Goal: Transaction & Acquisition: Purchase product/service

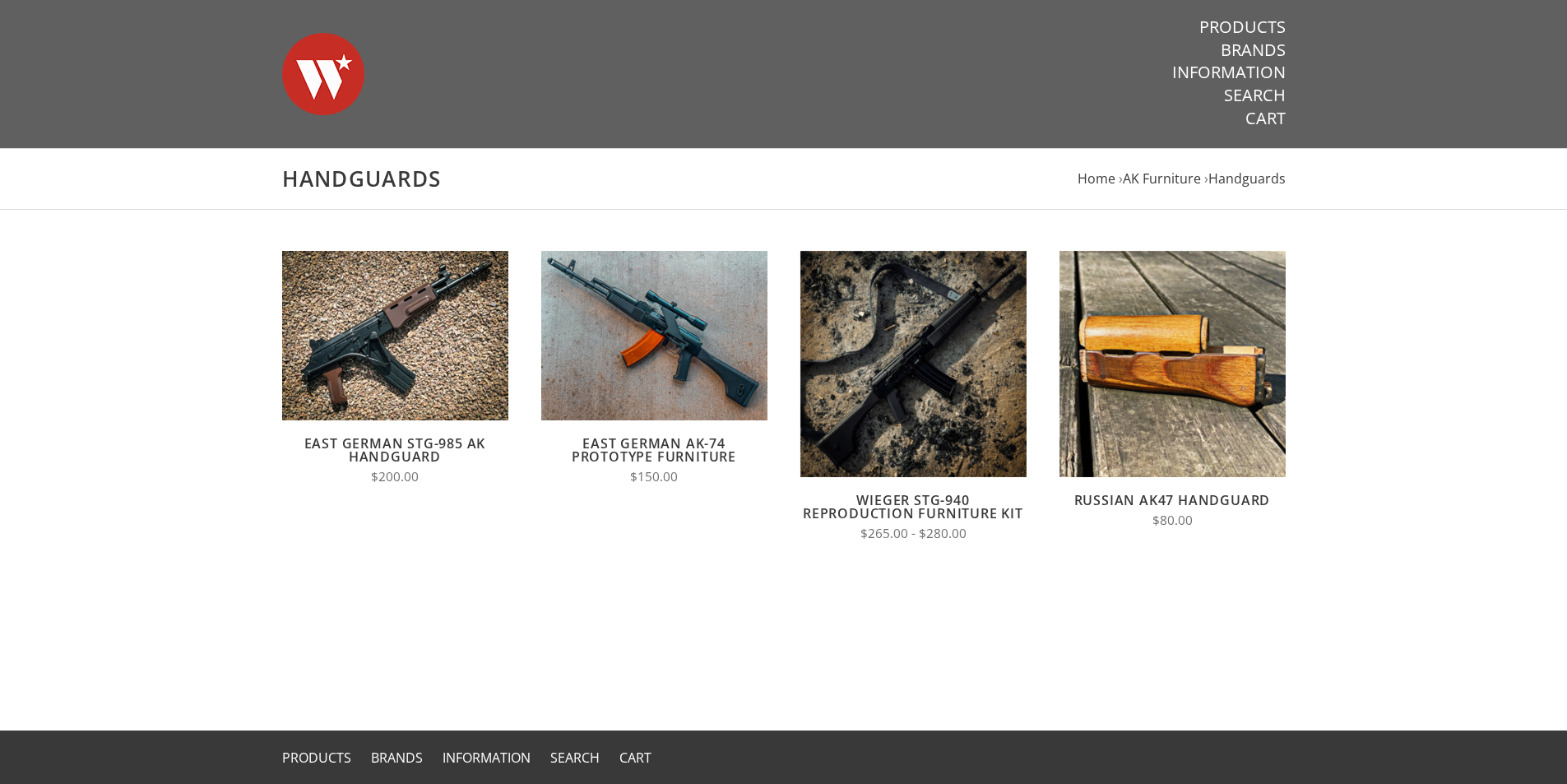
click at [1171, 168] on li "› AK Furniture" at bounding box center [1160, 178] width 82 height 23
click at [1156, 173] on span "AK Furniture" at bounding box center [1161, 178] width 78 height 18
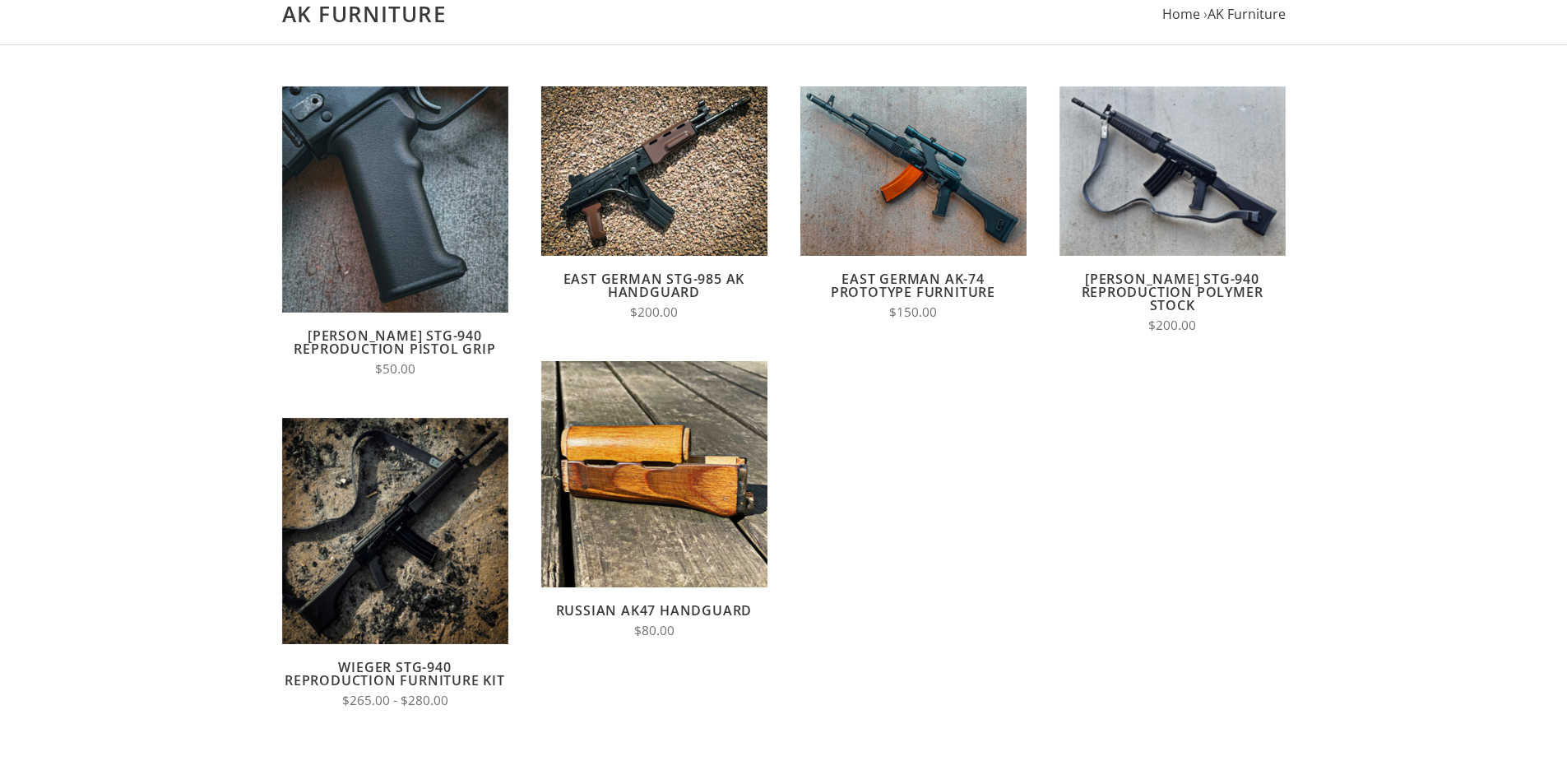
scroll to position [247, 0]
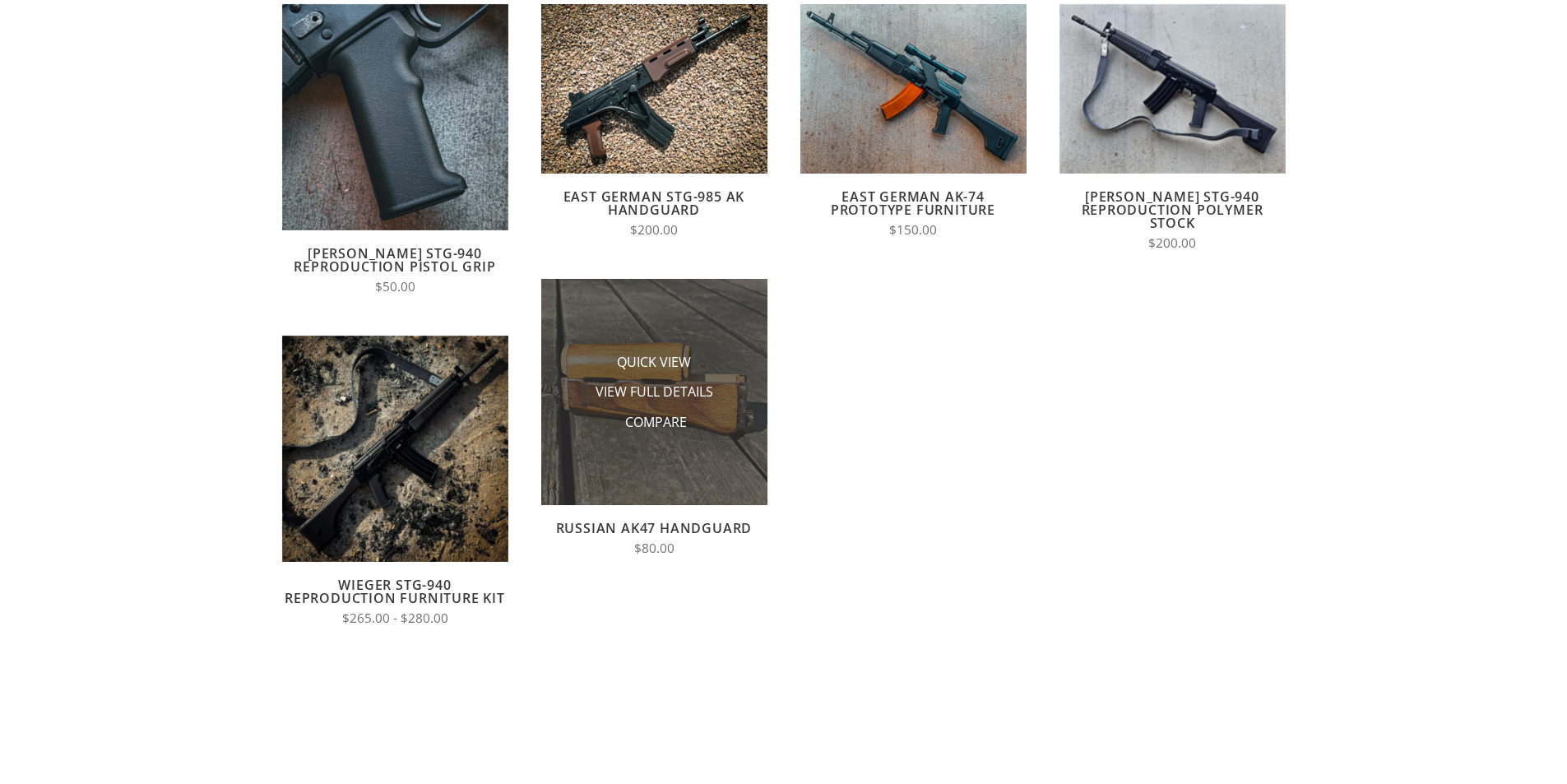
click at [713, 343] on img at bounding box center [654, 392] width 226 height 226
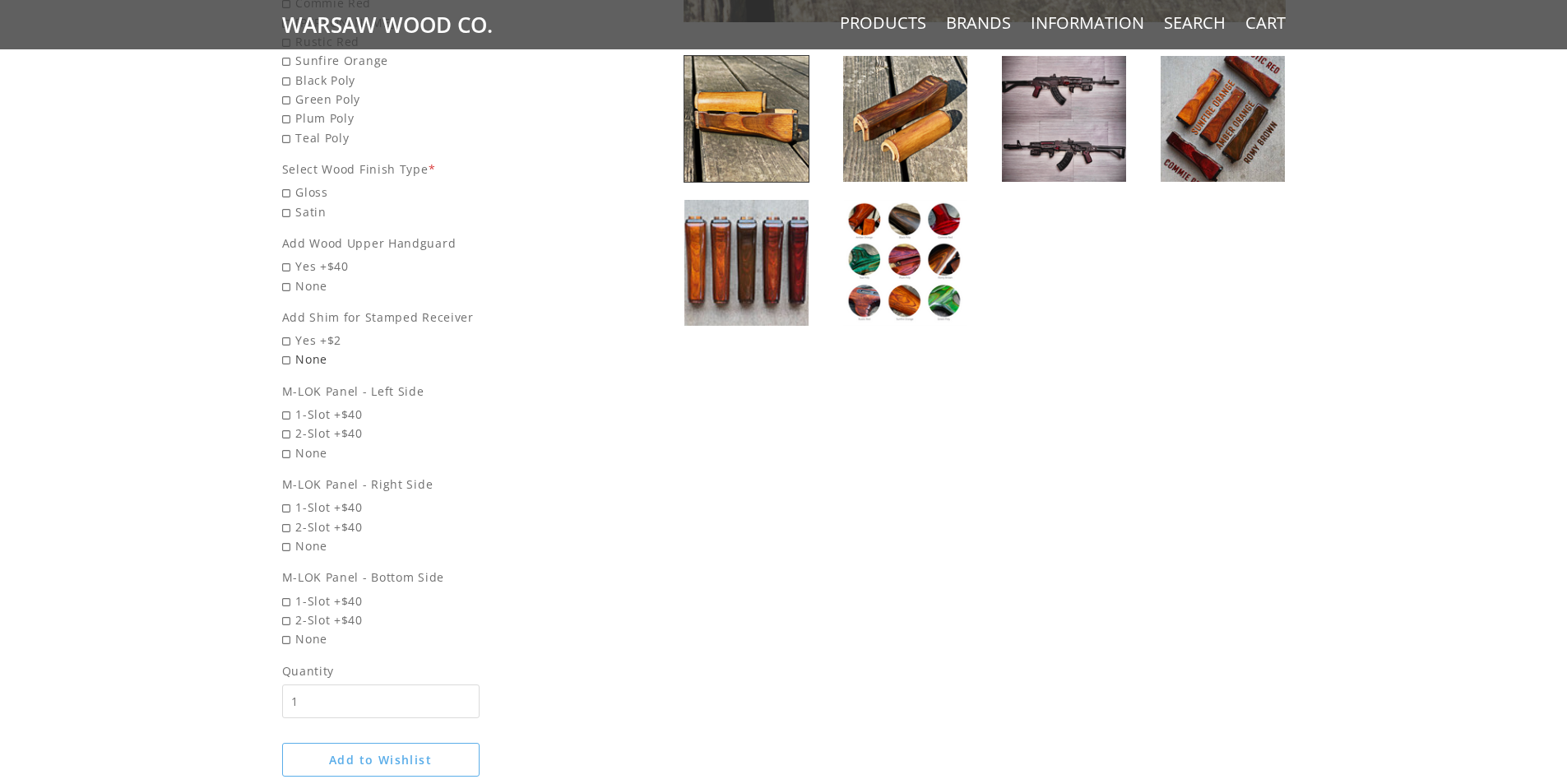
scroll to position [740, 0]
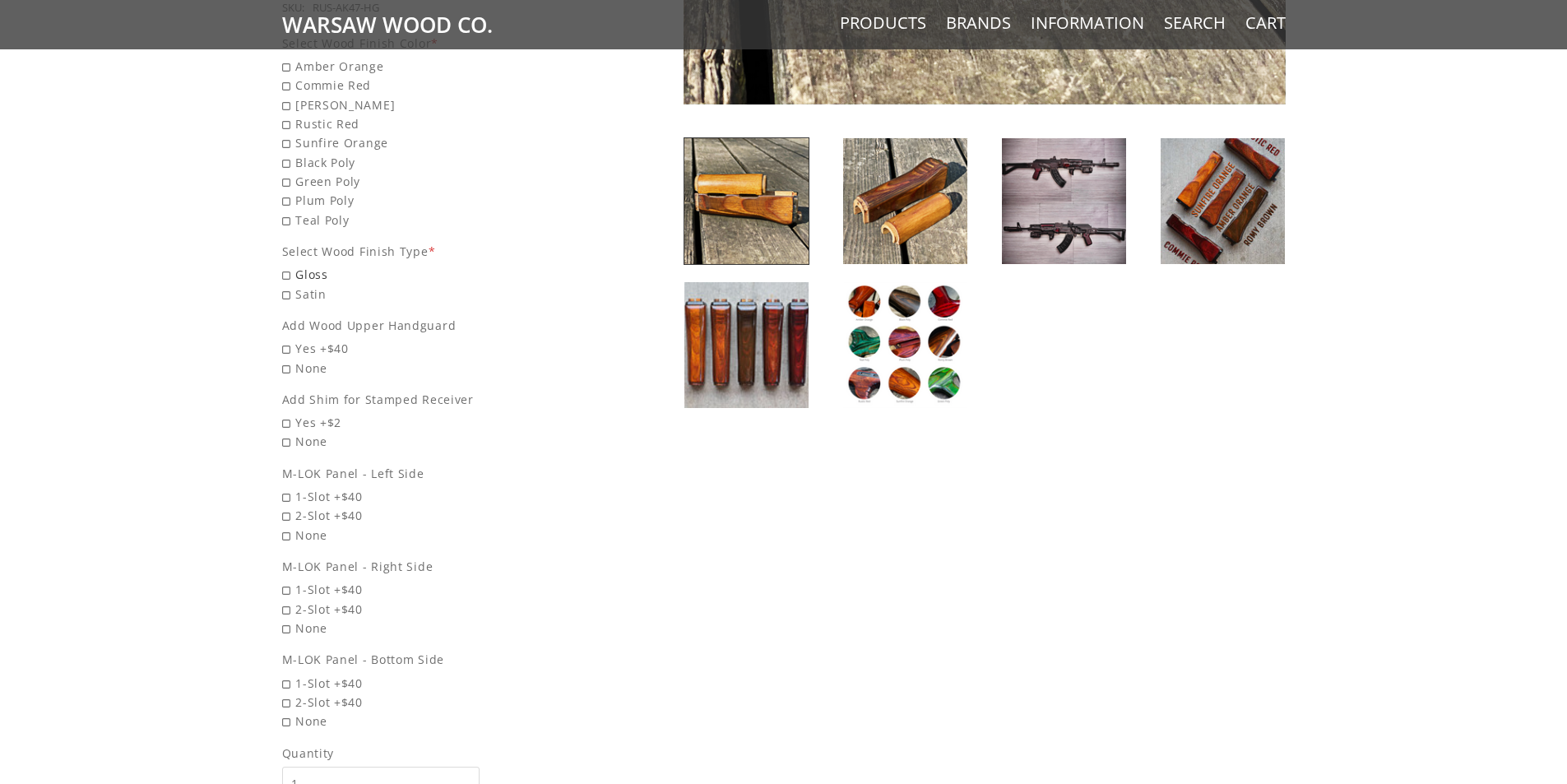
click at [308, 265] on span "Gloss" at bounding box center [440, 274] width 315 height 19
click at [308, 265] on input "Gloss" at bounding box center [397, 265] width 230 height 1
radio input "true"
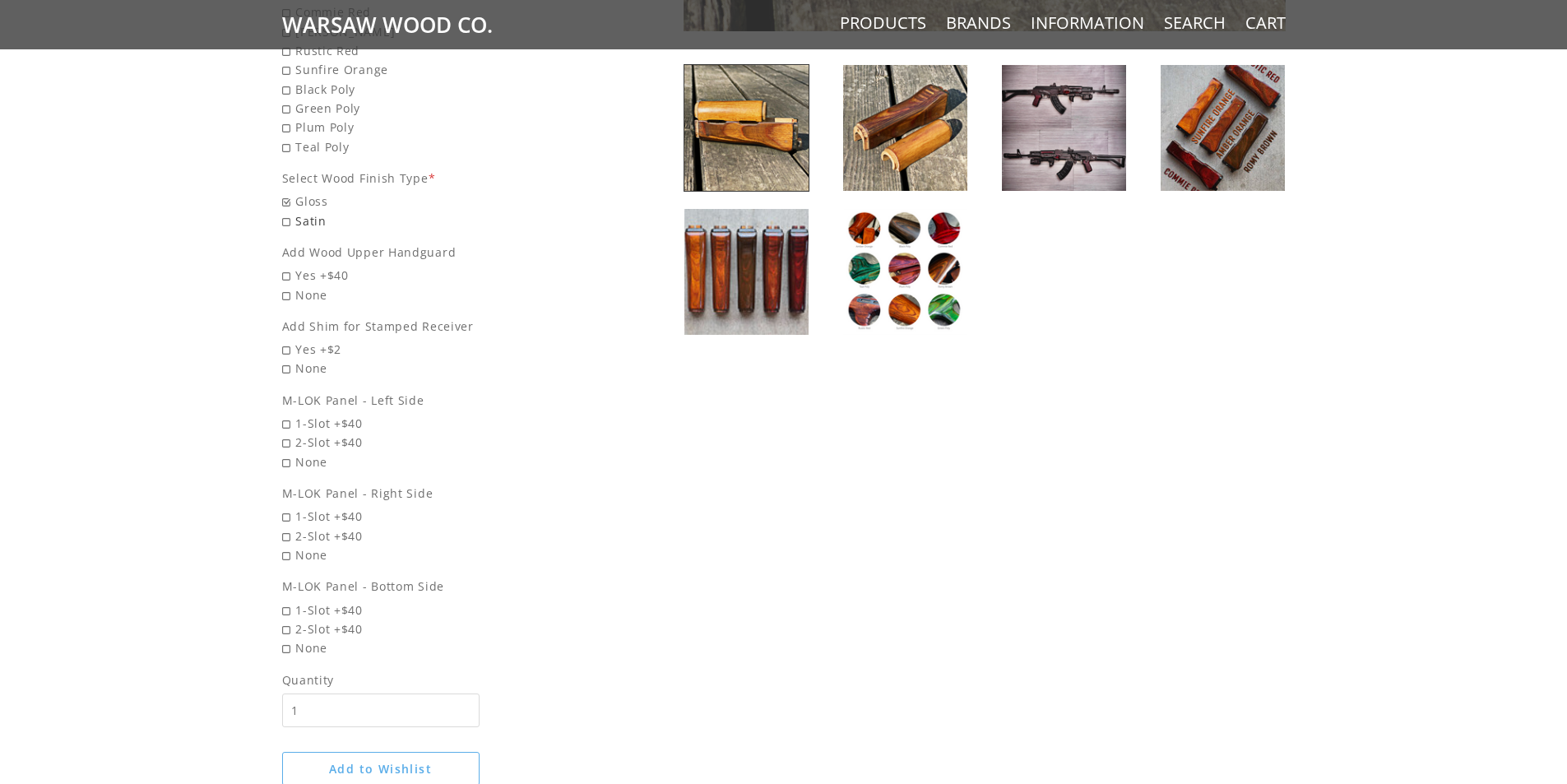
click at [306, 230] on span "Satin" at bounding box center [440, 220] width 315 height 19
click at [306, 212] on input "Satin" at bounding box center [397, 211] width 230 height 1
radio input "true"
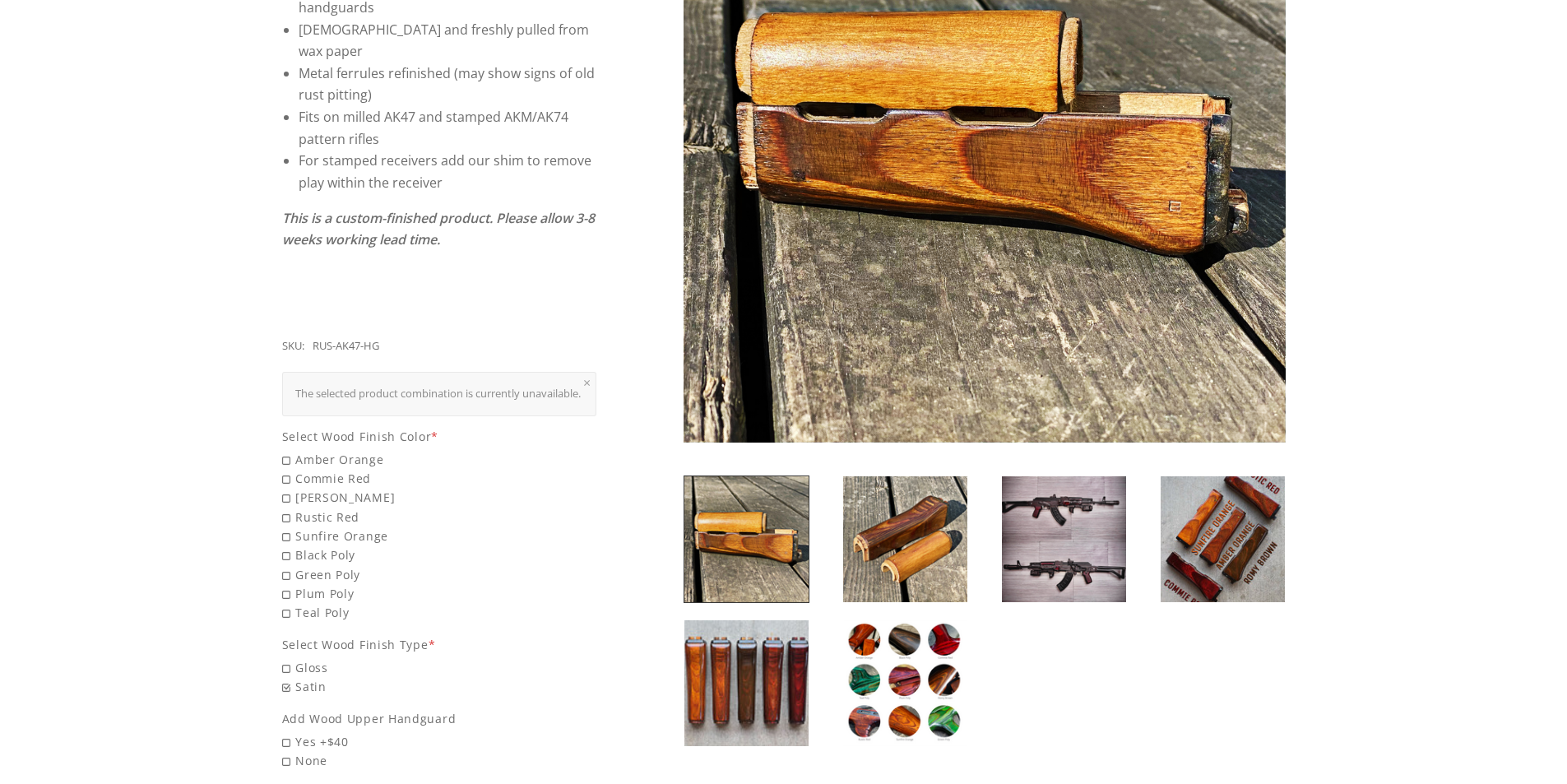
scroll to position [484, 0]
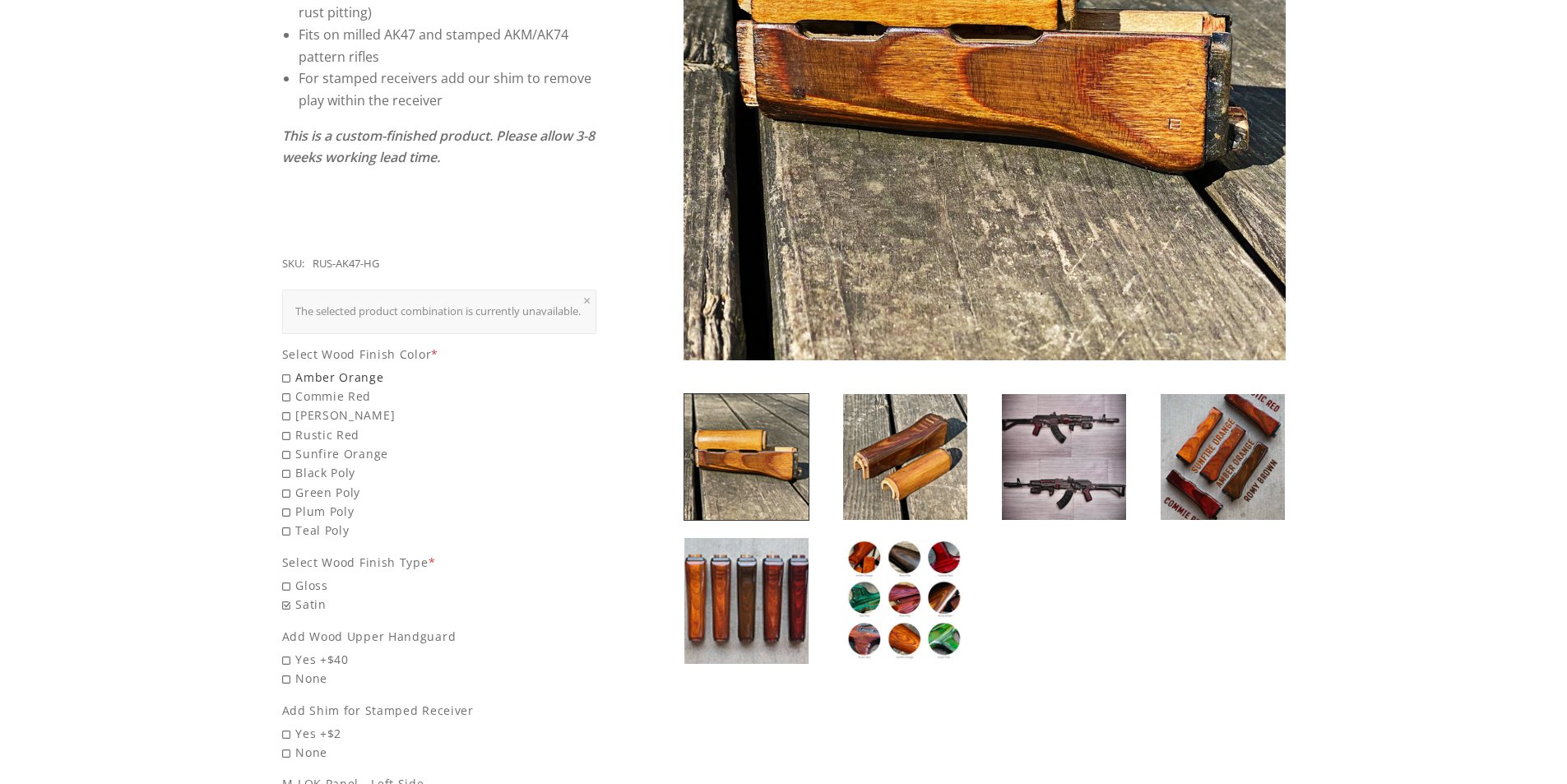
click at [364, 370] on span "Amber Orange" at bounding box center [440, 377] width 315 height 19
click at [364, 369] on input "Amber Orange" at bounding box center [397, 368] width 230 height 1
radio input "true"
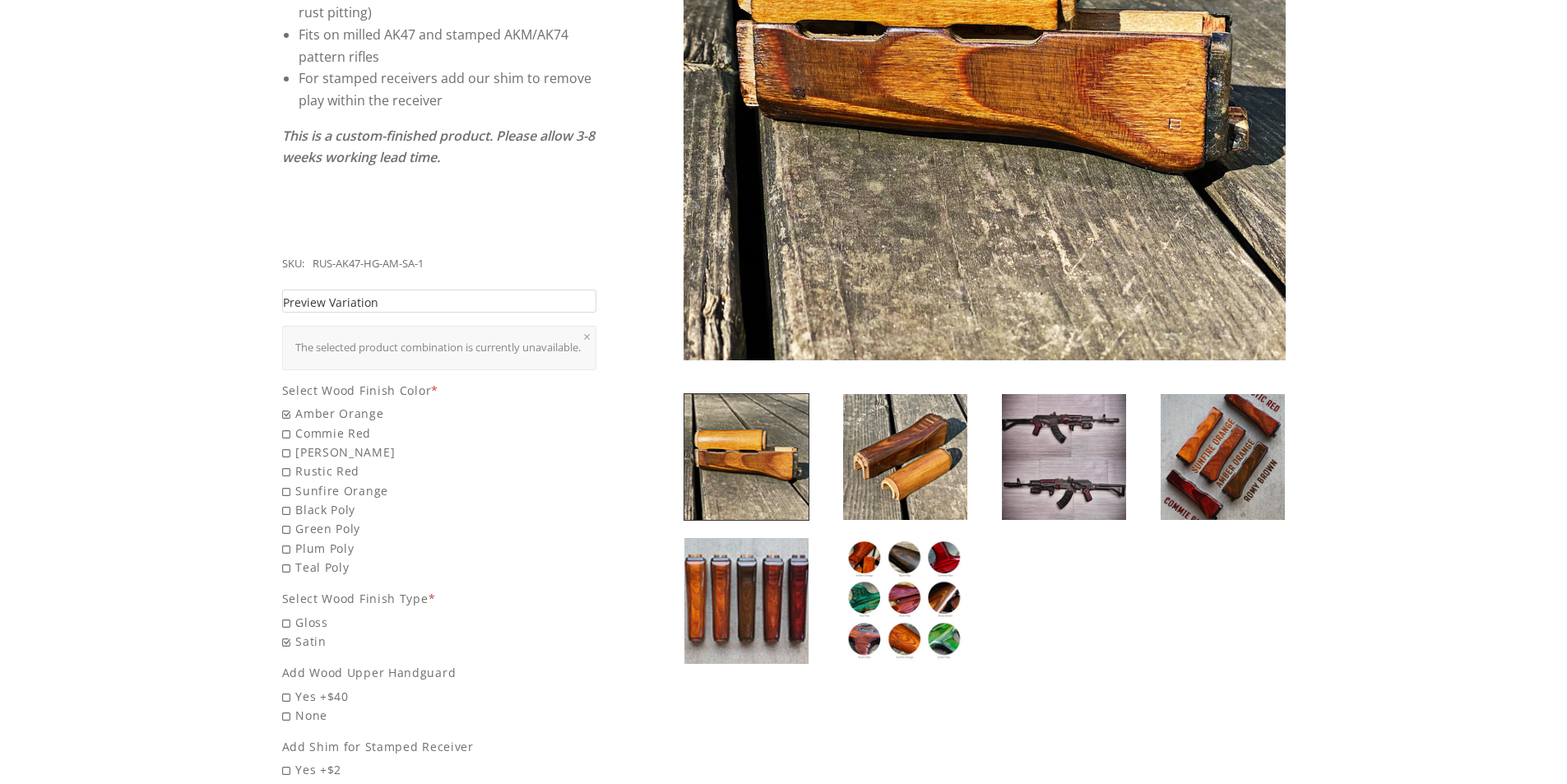
click at [377, 290] on link "Preview Variation" at bounding box center [440, 302] width 315 height 23
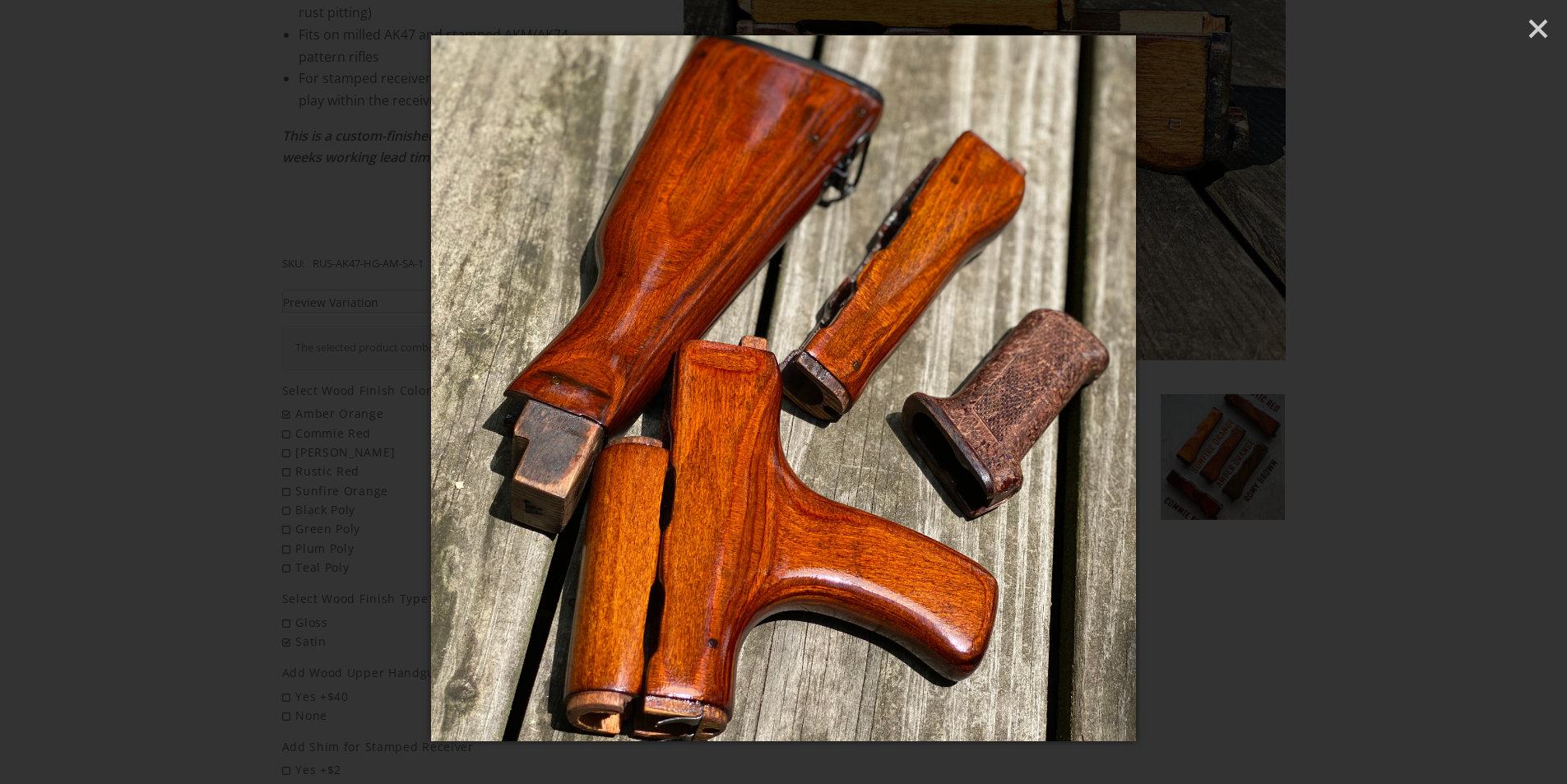
click at [204, 322] on div at bounding box center [784, 392] width 1567 height 784
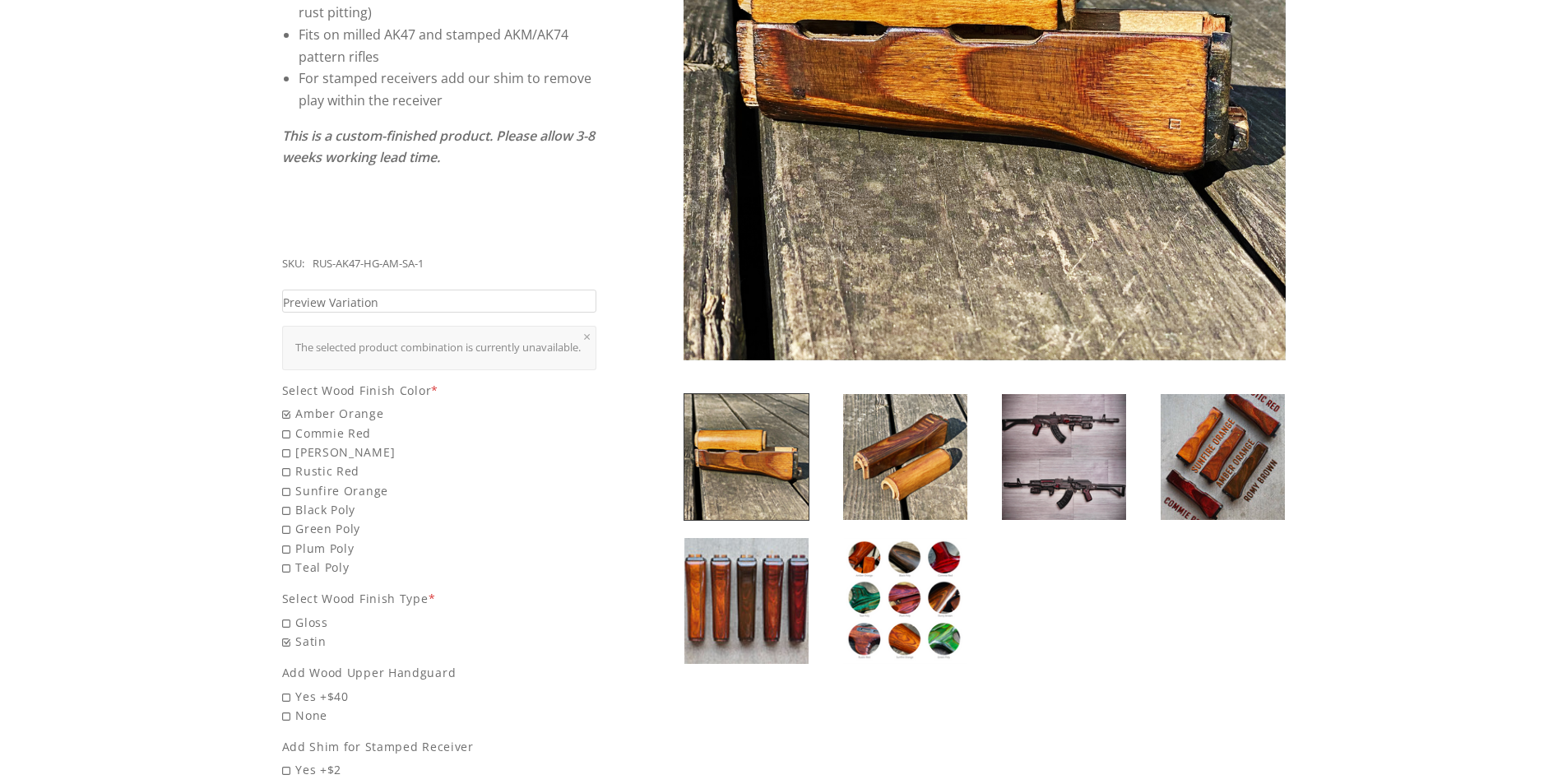
click at [297, 429] on span "Commie Red" at bounding box center [440, 433] width 315 height 19
click at [297, 425] on input "Commie Red" at bounding box center [397, 424] width 230 height 1
radio input "true"
click at [385, 339] on div "The selected product combination is currently unavailable." at bounding box center [439, 348] width 289 height 18
click at [350, 293] on span "Preview Variation" at bounding box center [331, 302] width 96 height 19
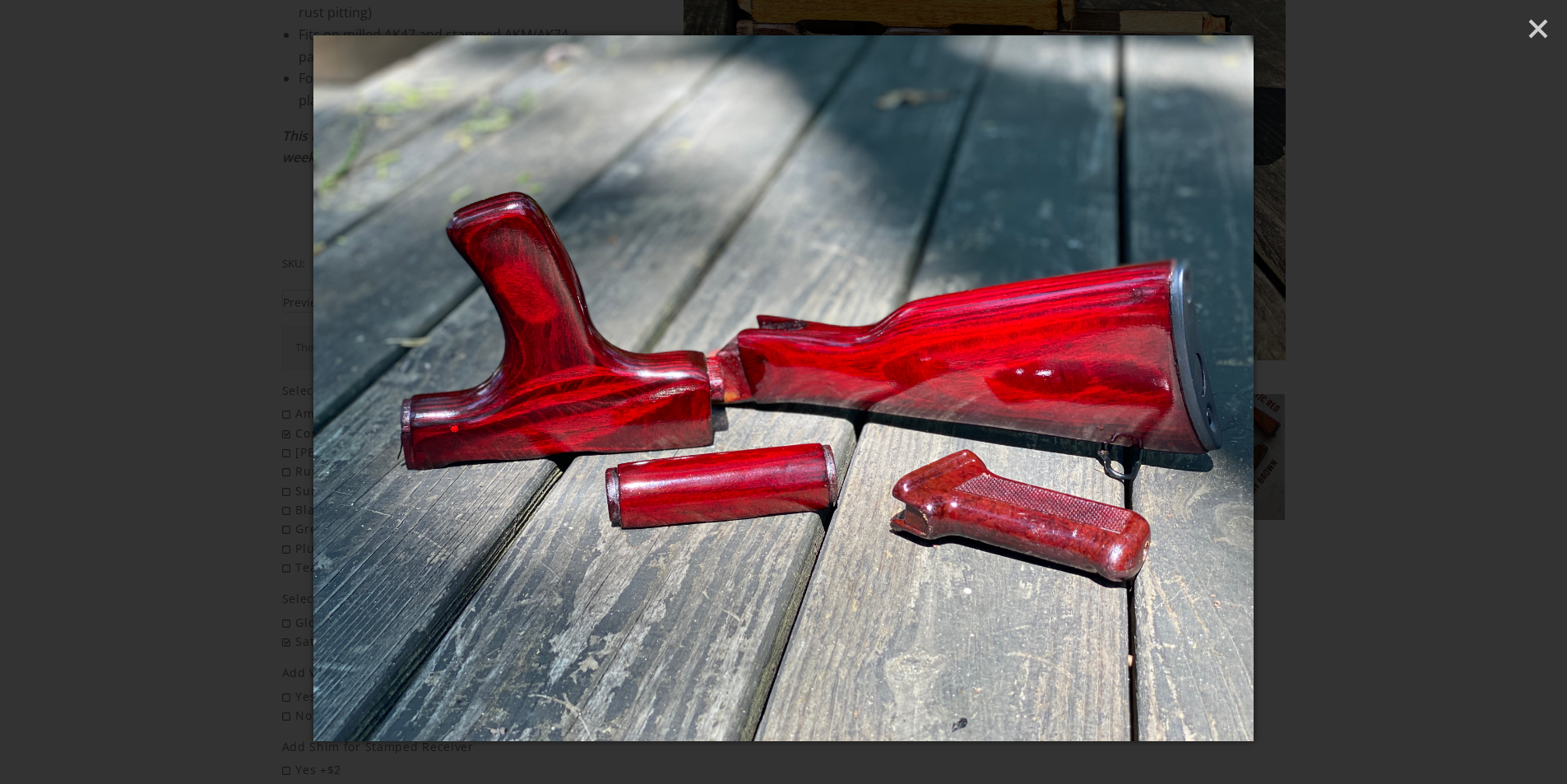
click at [188, 329] on div at bounding box center [784, 392] width 1567 height 784
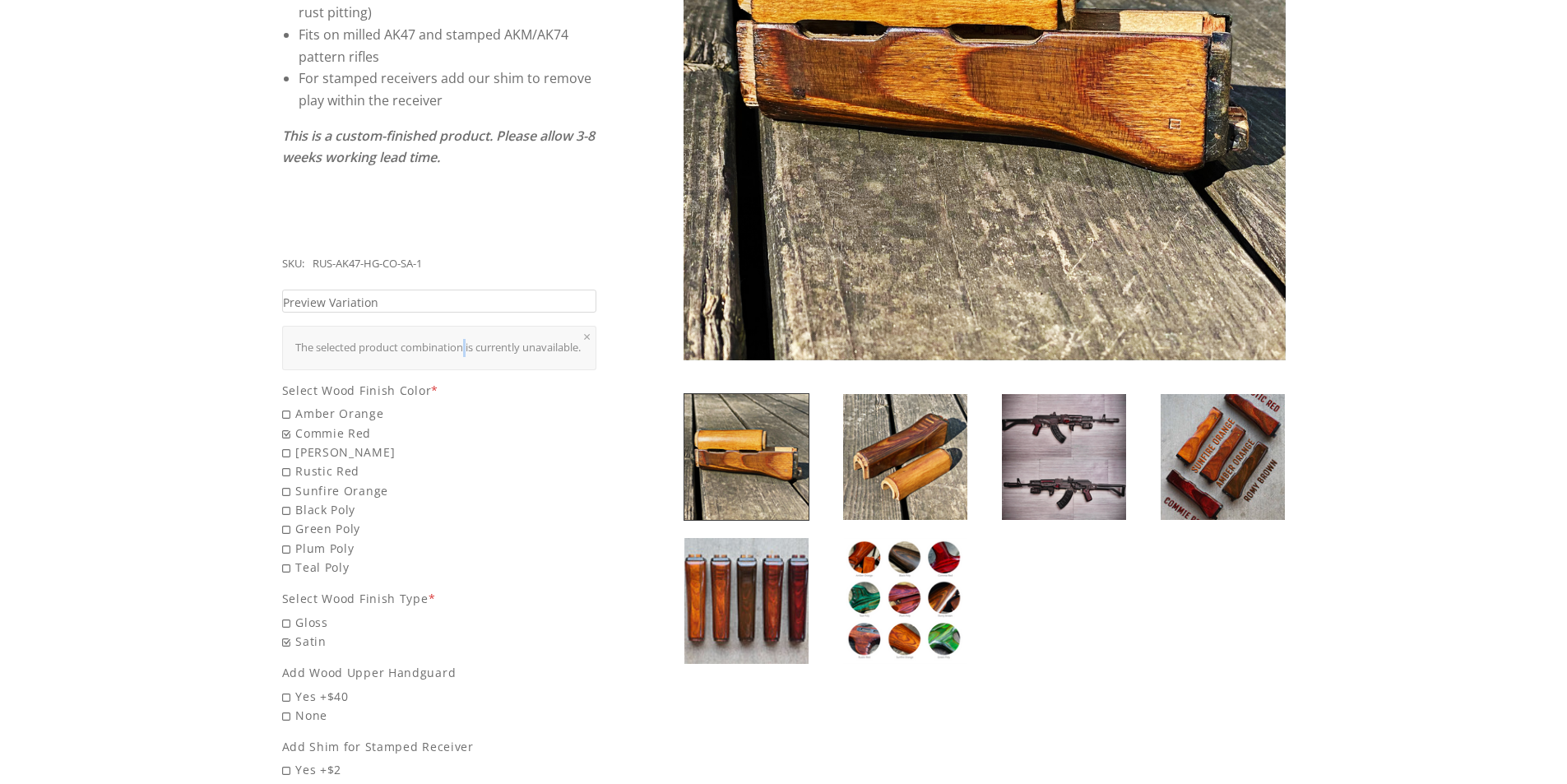
drag, startPoint x: 397, startPoint y: 302, endPoint x: 400, endPoint y: 294, distance: 8.5
click at [400, 294] on div "$80.00 From a Russian warehouse, to the shores of the United States NOS (New Ol…" at bounding box center [448, 482] width 332 height 1448
click at [402, 290] on link "Preview Variation" at bounding box center [440, 302] width 315 height 23
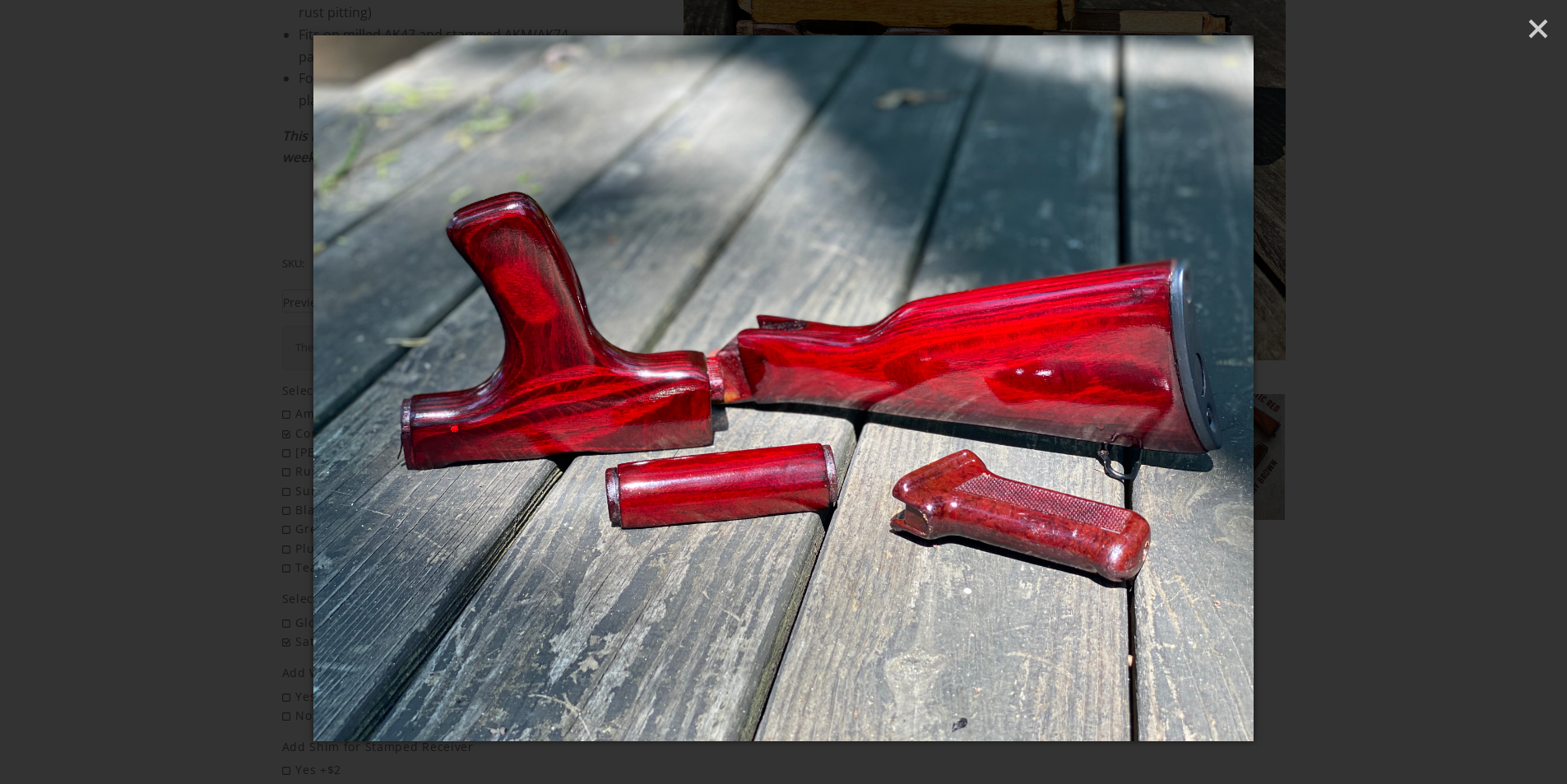
click at [126, 328] on div at bounding box center [784, 392] width 1567 height 784
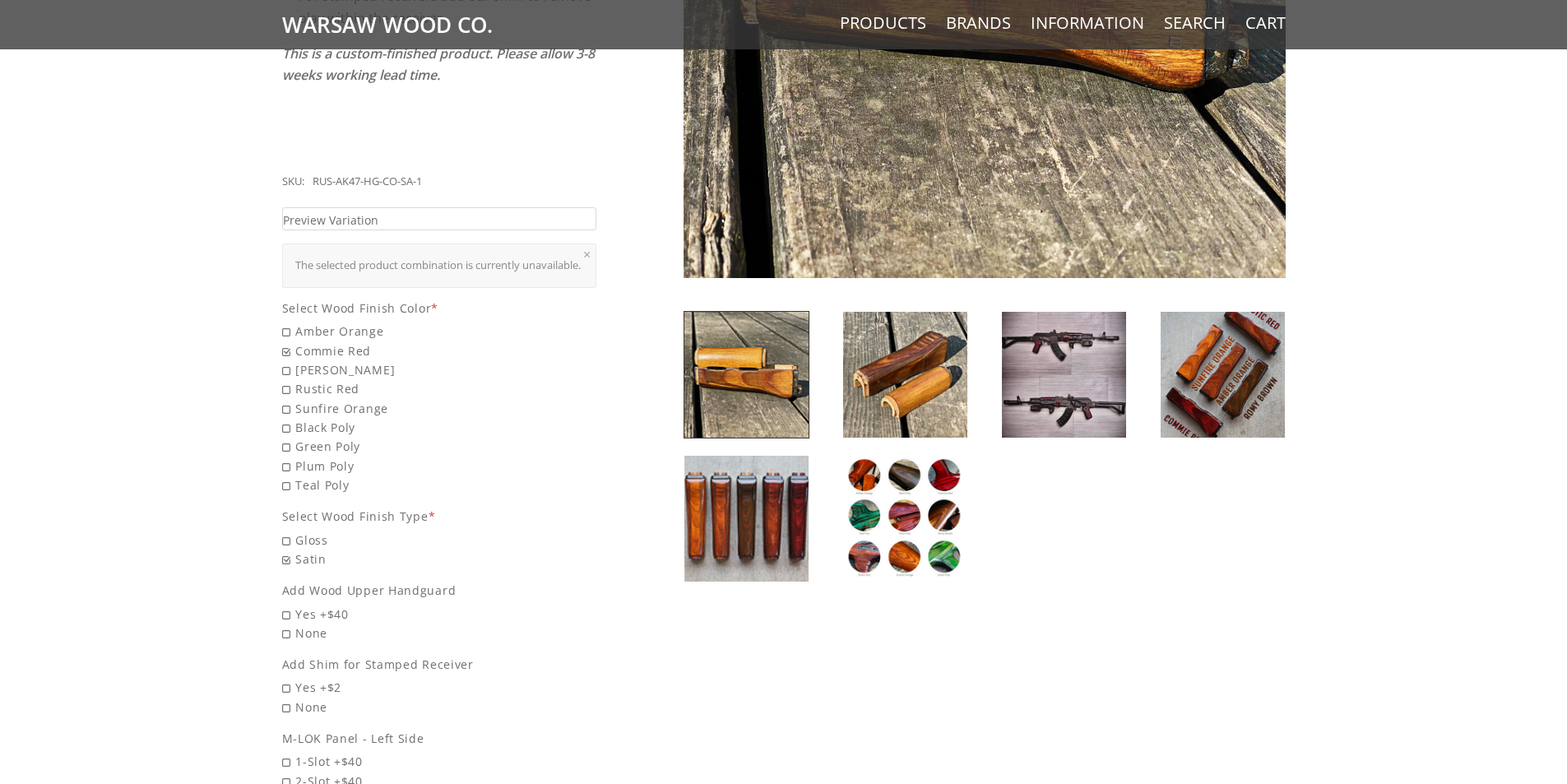
scroll to position [649, 0]
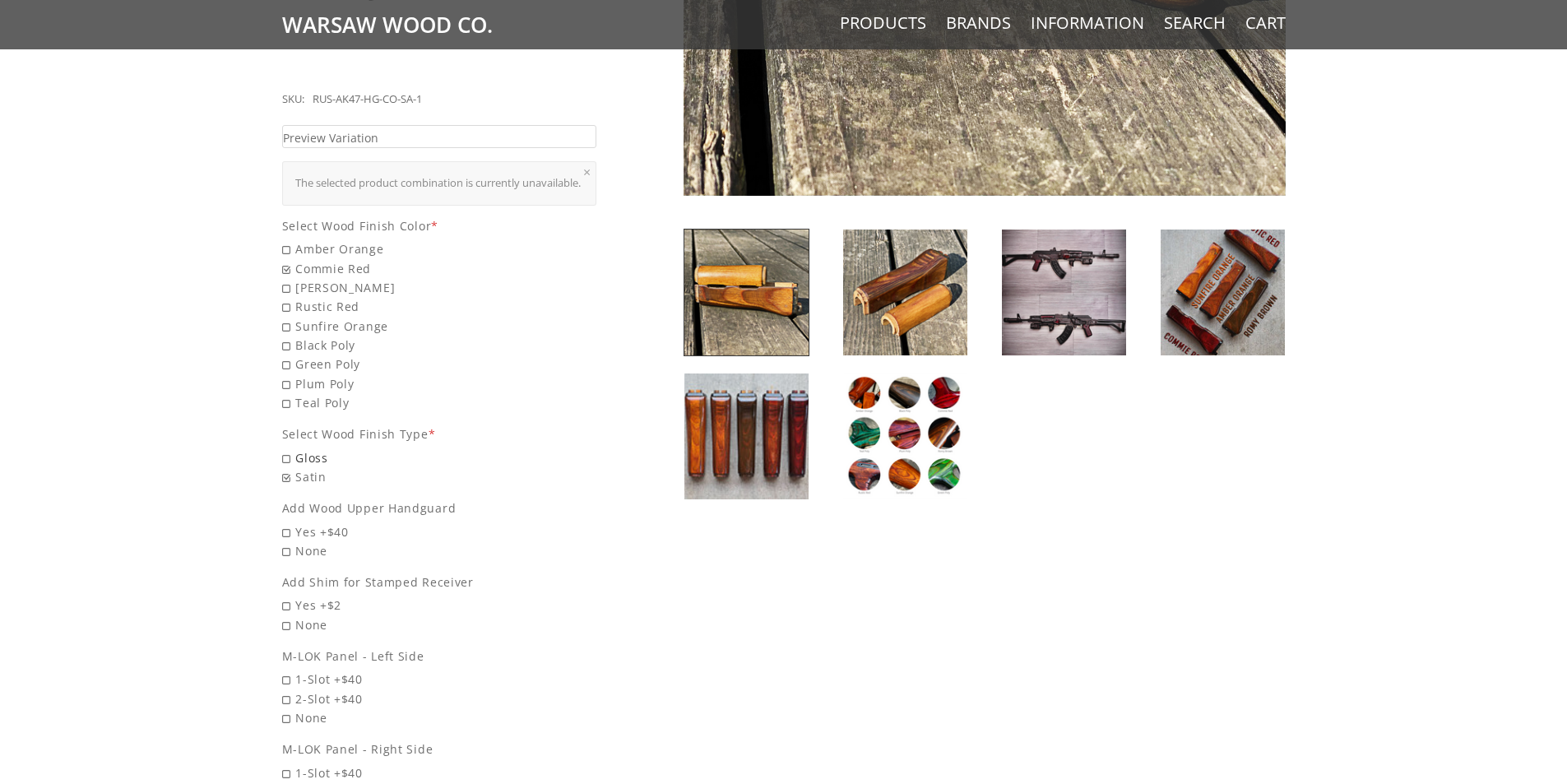
click at [287, 452] on span "Gloss" at bounding box center [440, 457] width 315 height 19
click at [287, 449] on input "Gloss" at bounding box center [397, 448] width 230 height 1
radio input "true"
click at [478, 125] on link "Preview Variation" at bounding box center [440, 137] width 315 height 23
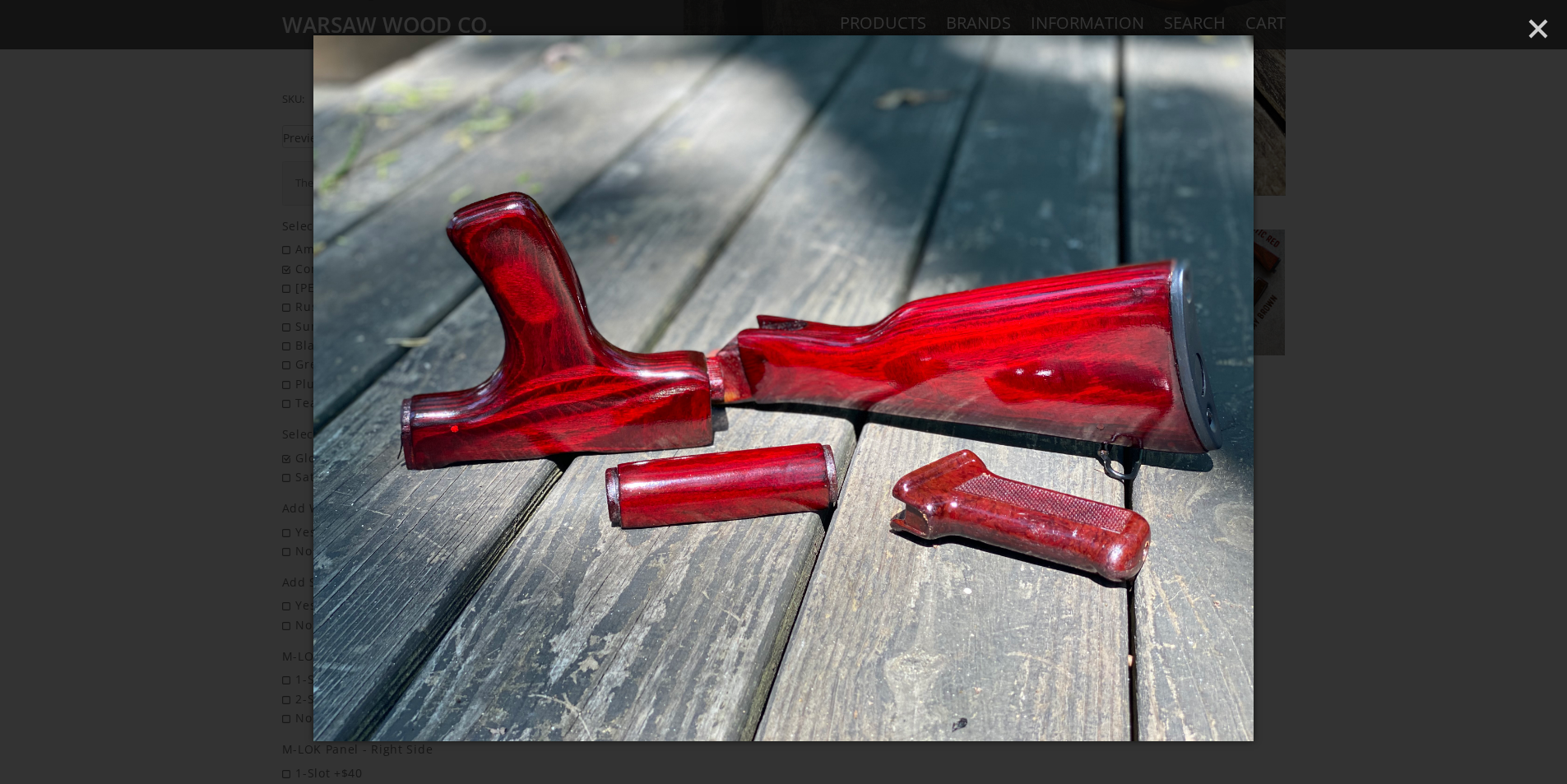
click at [113, 273] on div at bounding box center [784, 392] width 1567 height 784
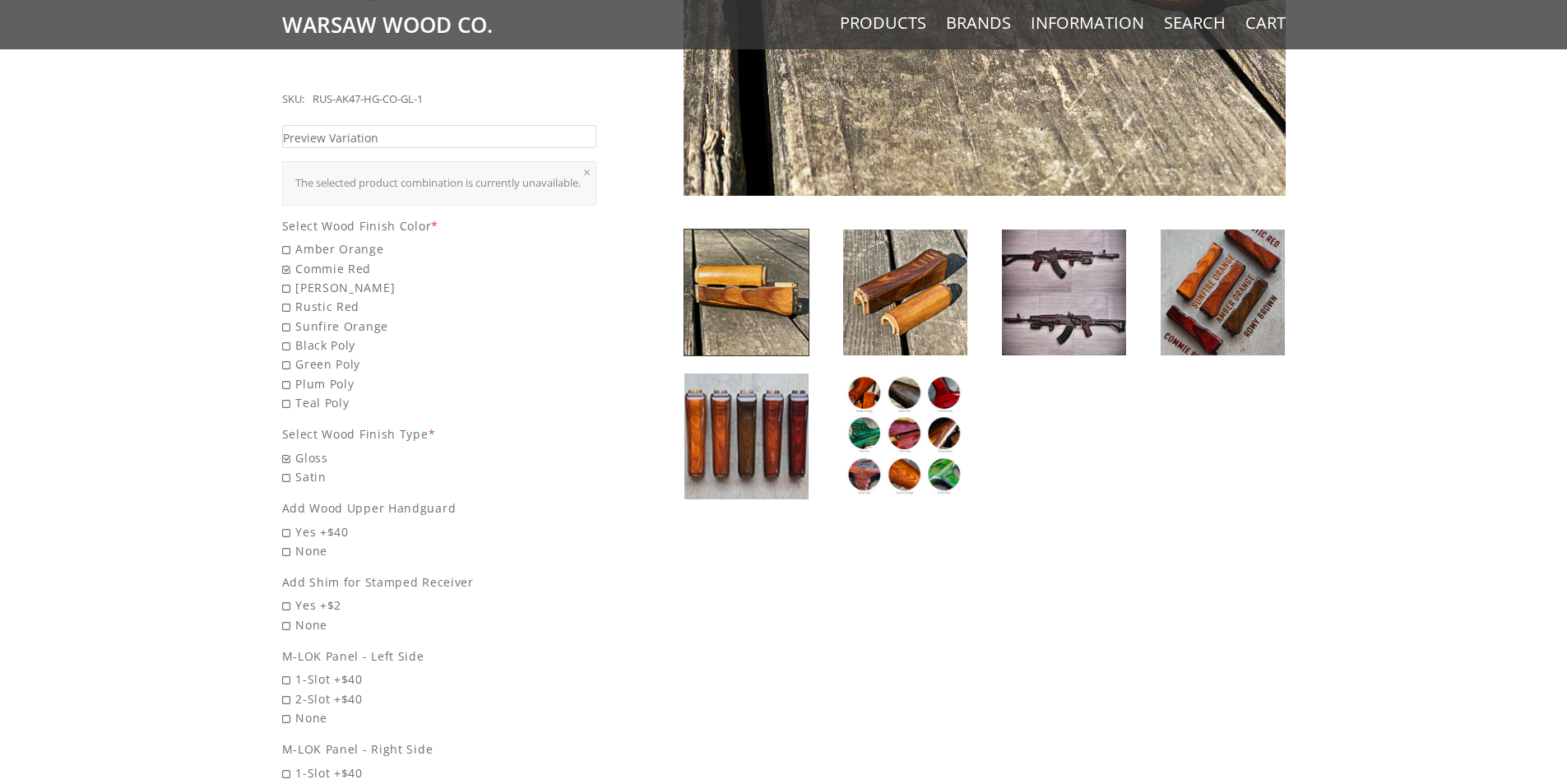
scroll to position [731, 0]
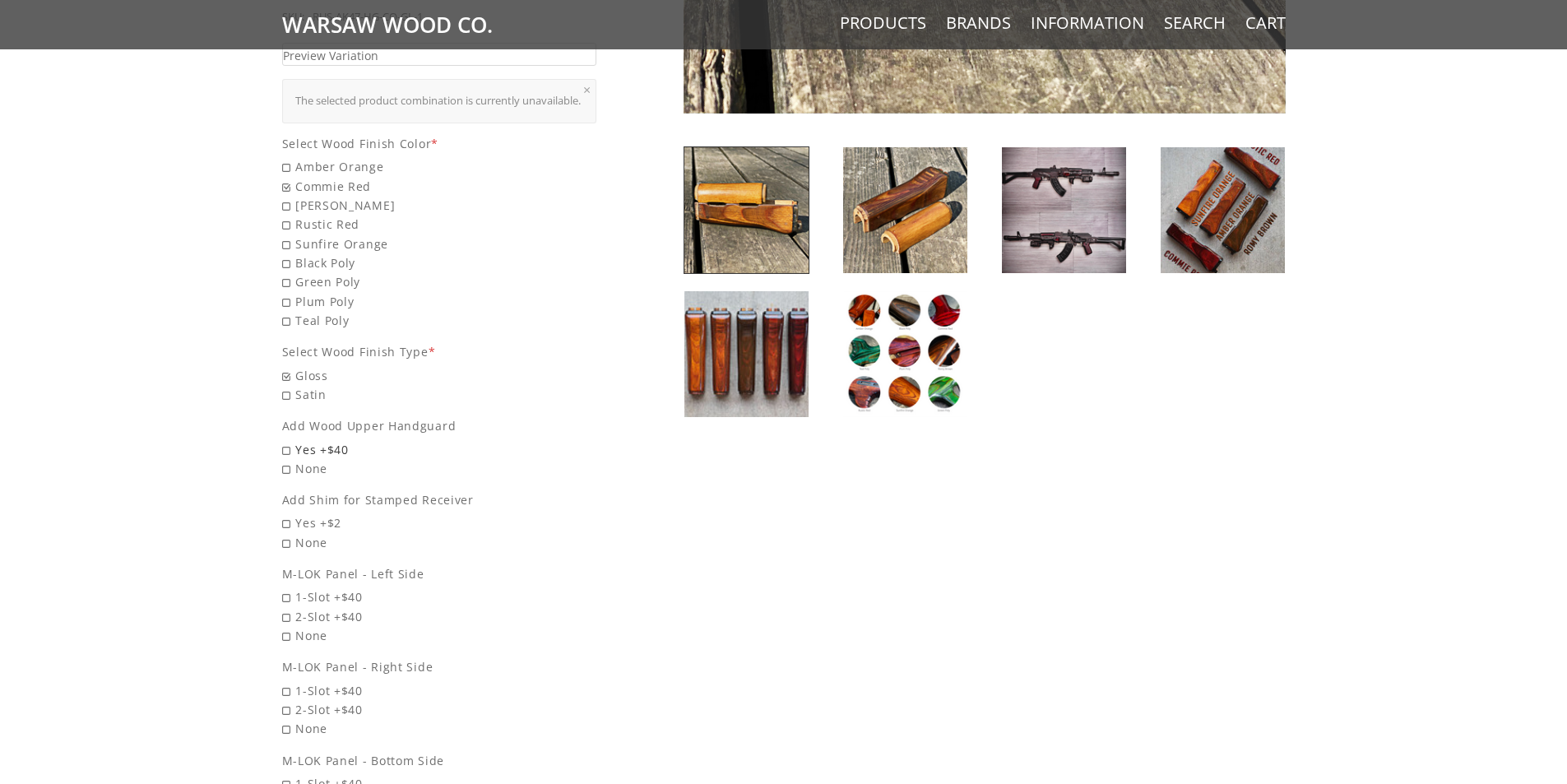
click at [283, 446] on span "Yes +$40" at bounding box center [440, 449] width 315 height 19
click at [283, 441] on input "Yes +$40" at bounding box center [397, 440] width 230 height 1
radio input "true"
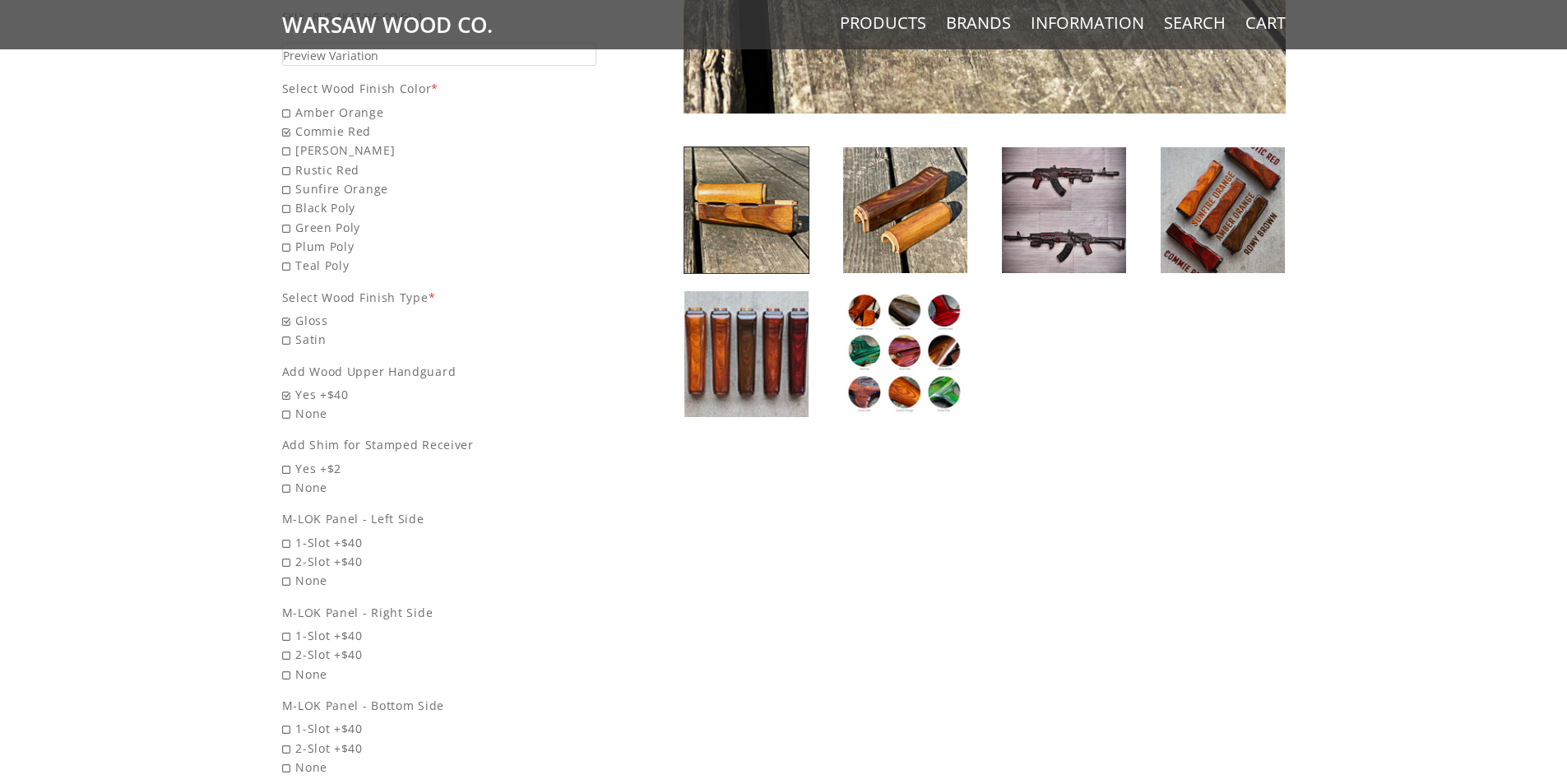
scroll to position [649, 0]
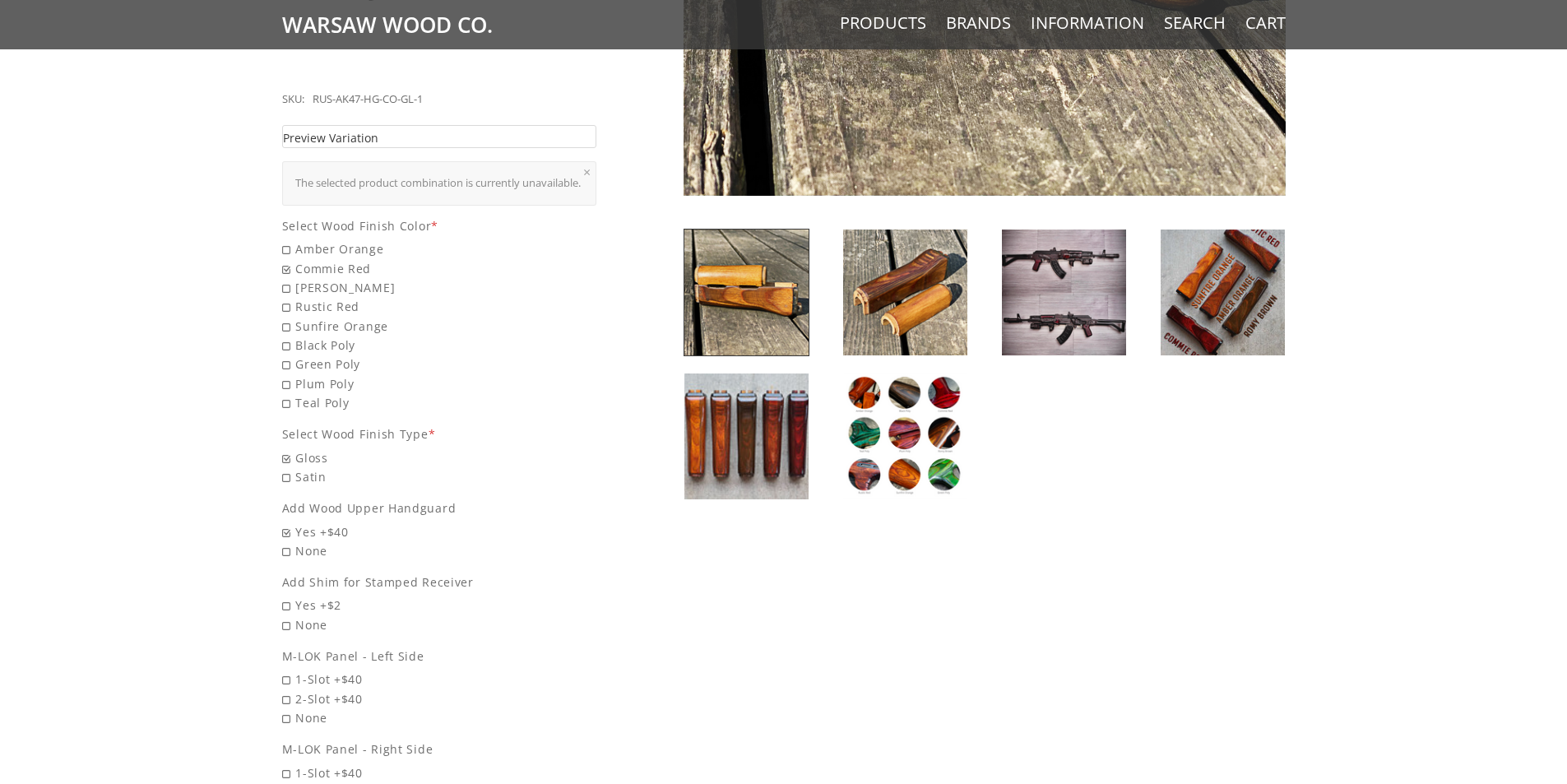
click at [420, 125] on link "Preview Variation" at bounding box center [440, 137] width 315 height 23
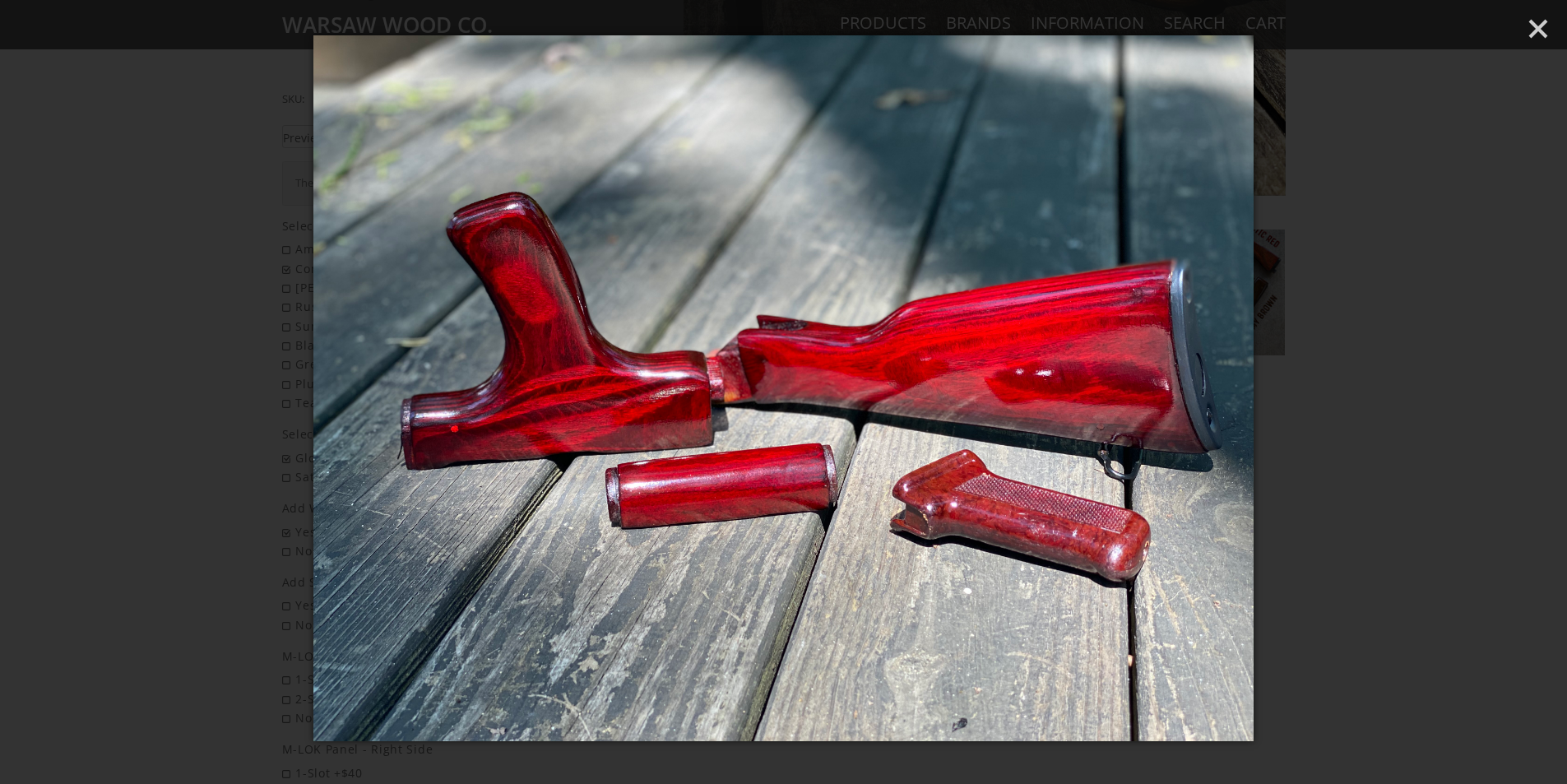
click at [125, 273] on div at bounding box center [784, 392] width 1567 height 784
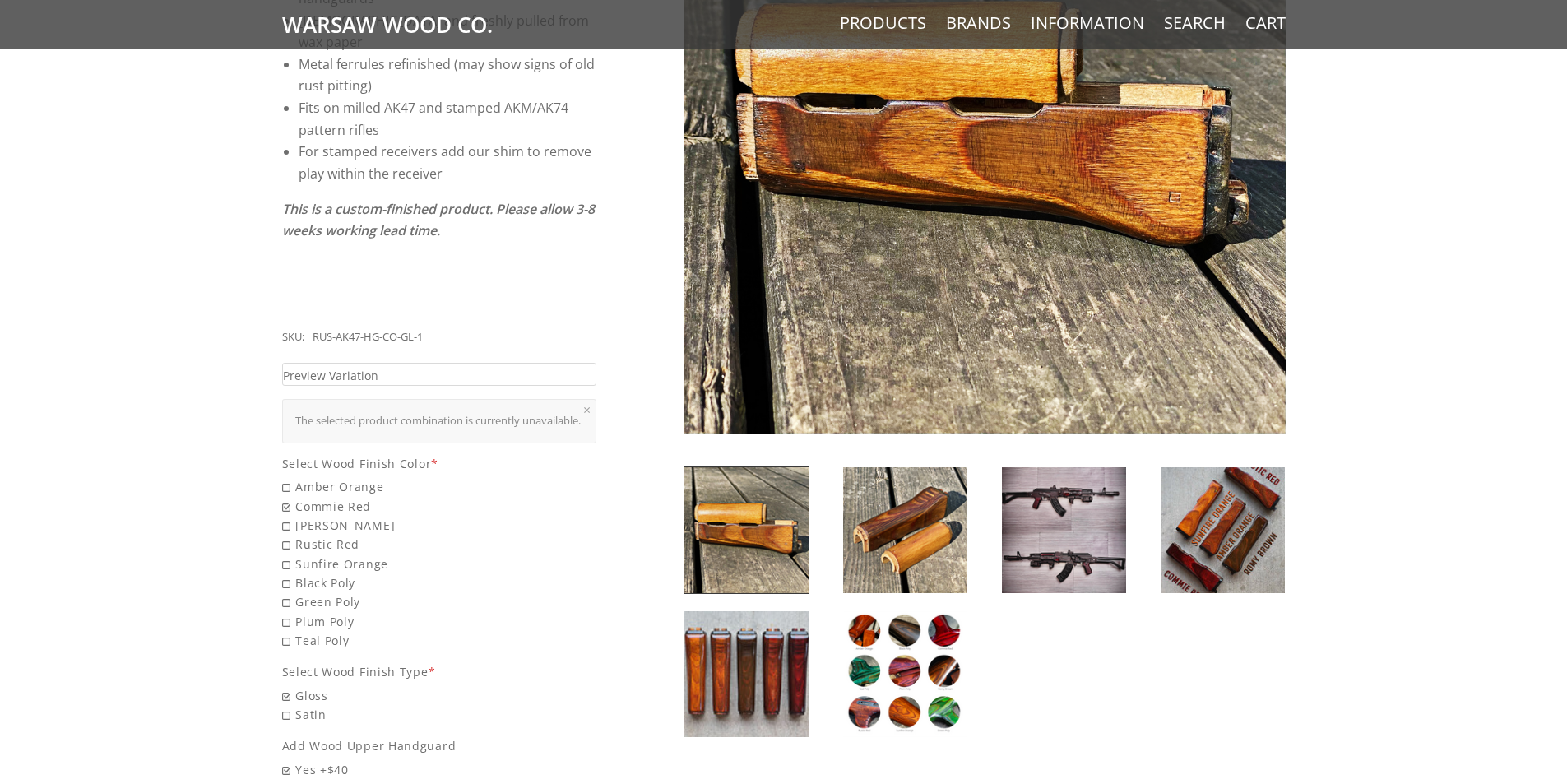
scroll to position [658, 0]
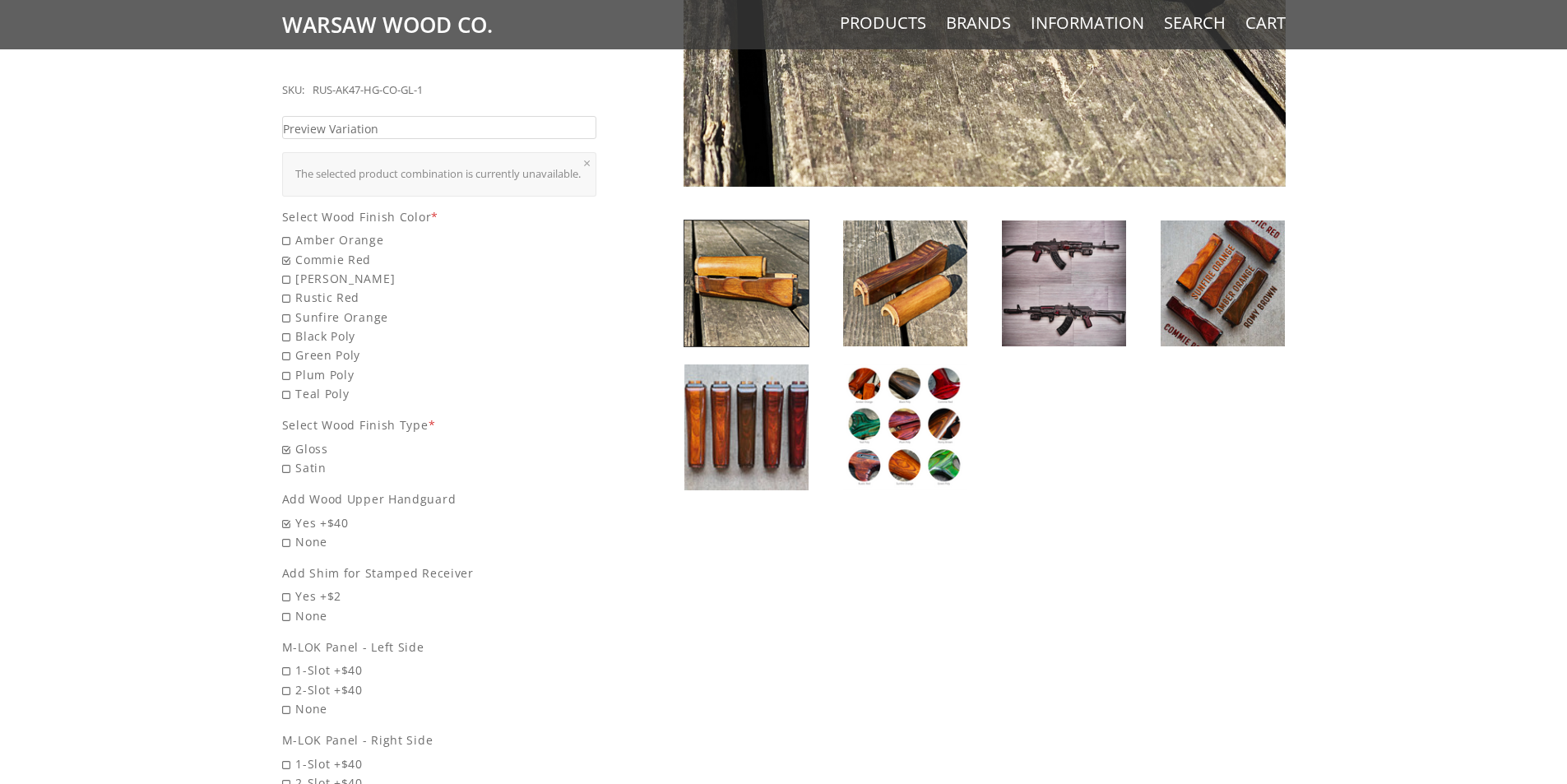
click at [1198, 294] on img at bounding box center [1223, 283] width 124 height 126
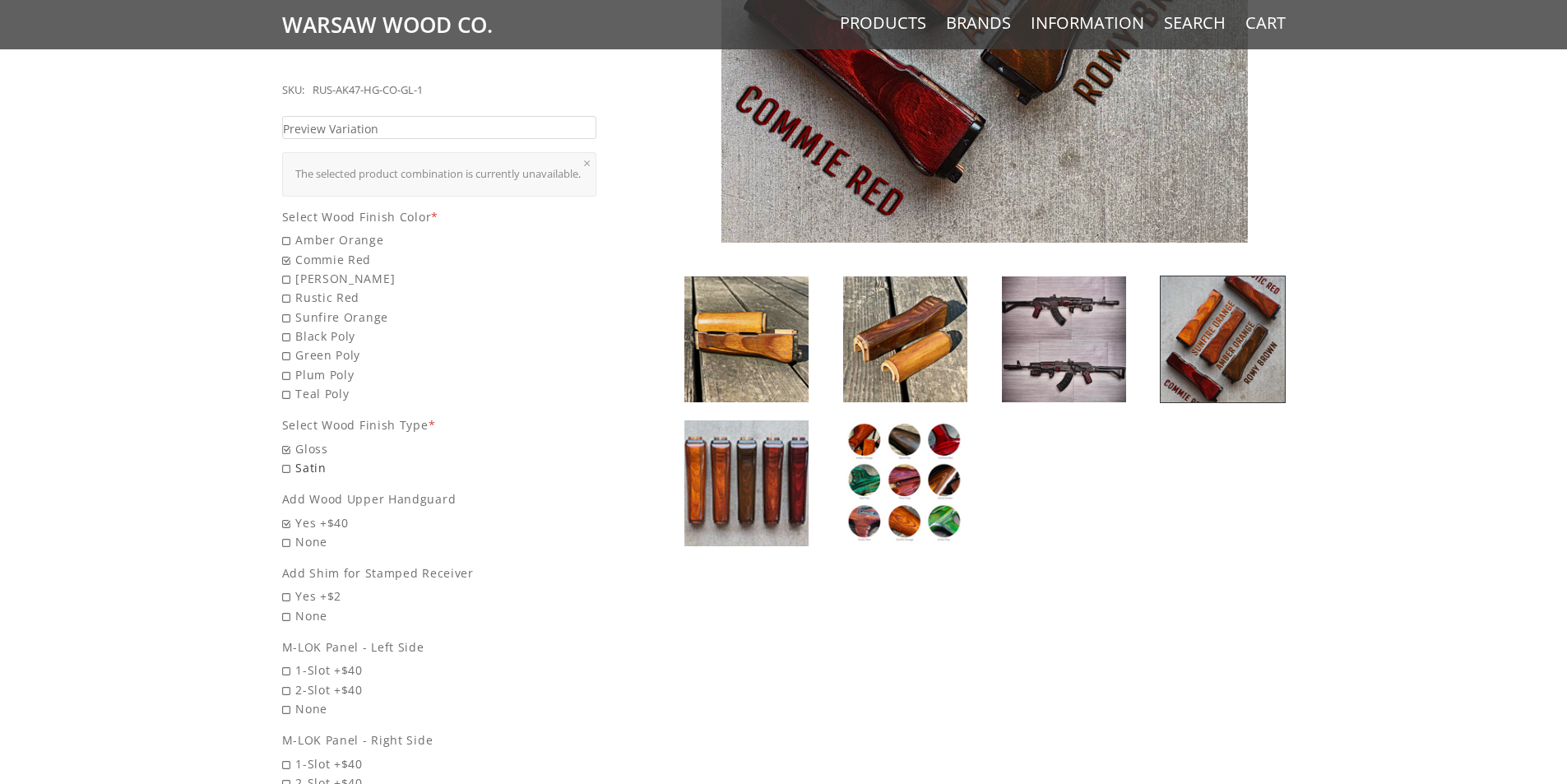
click at [309, 458] on span "Satin" at bounding box center [440, 467] width 315 height 19
click at [309, 458] on input "Satin" at bounding box center [397, 458] width 230 height 1
radio input "true"
click at [304, 444] on span "Gloss" at bounding box center [440, 448] width 315 height 19
click at [304, 440] on input "Gloss" at bounding box center [397, 439] width 230 height 1
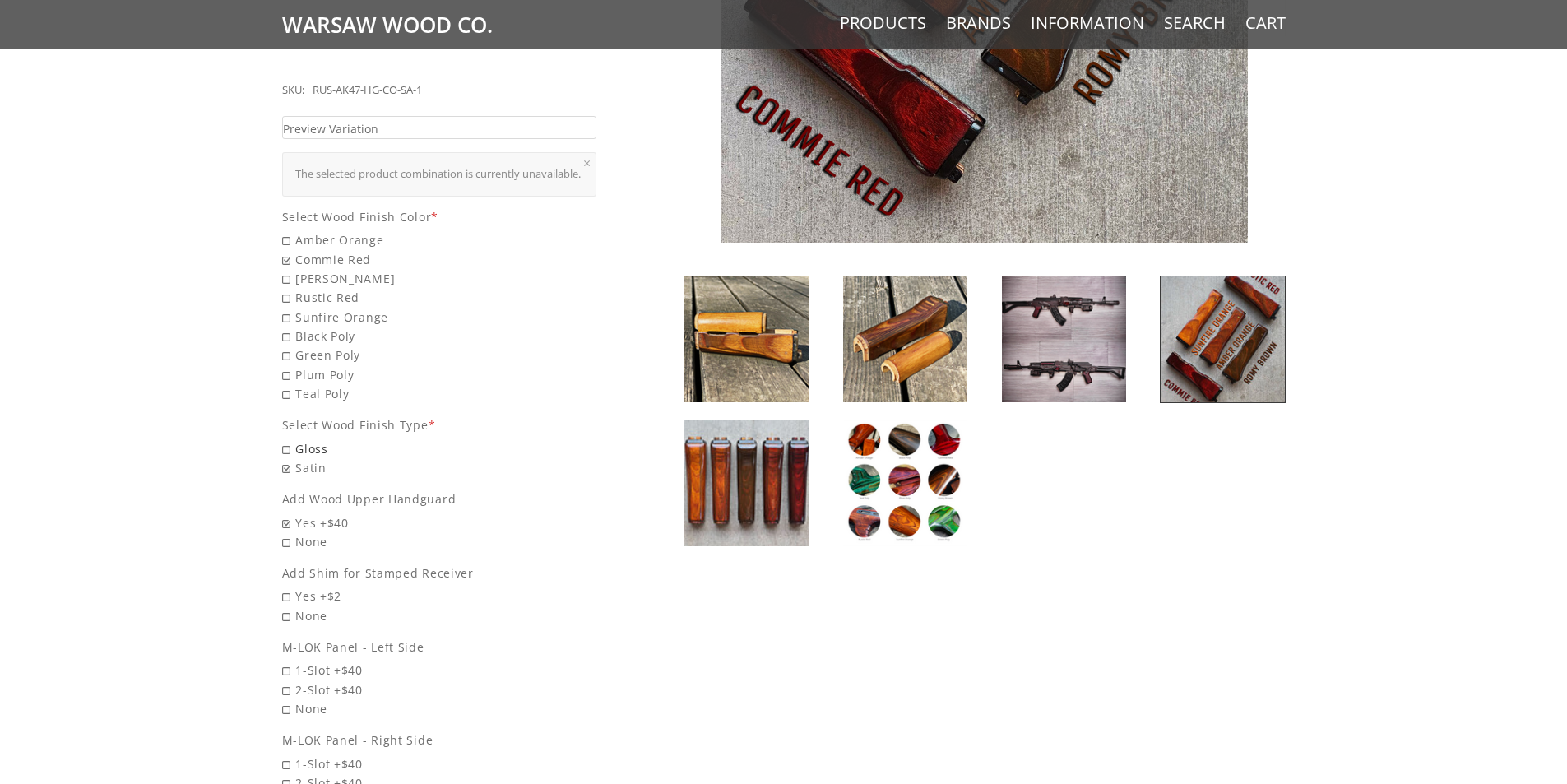
radio input "true"
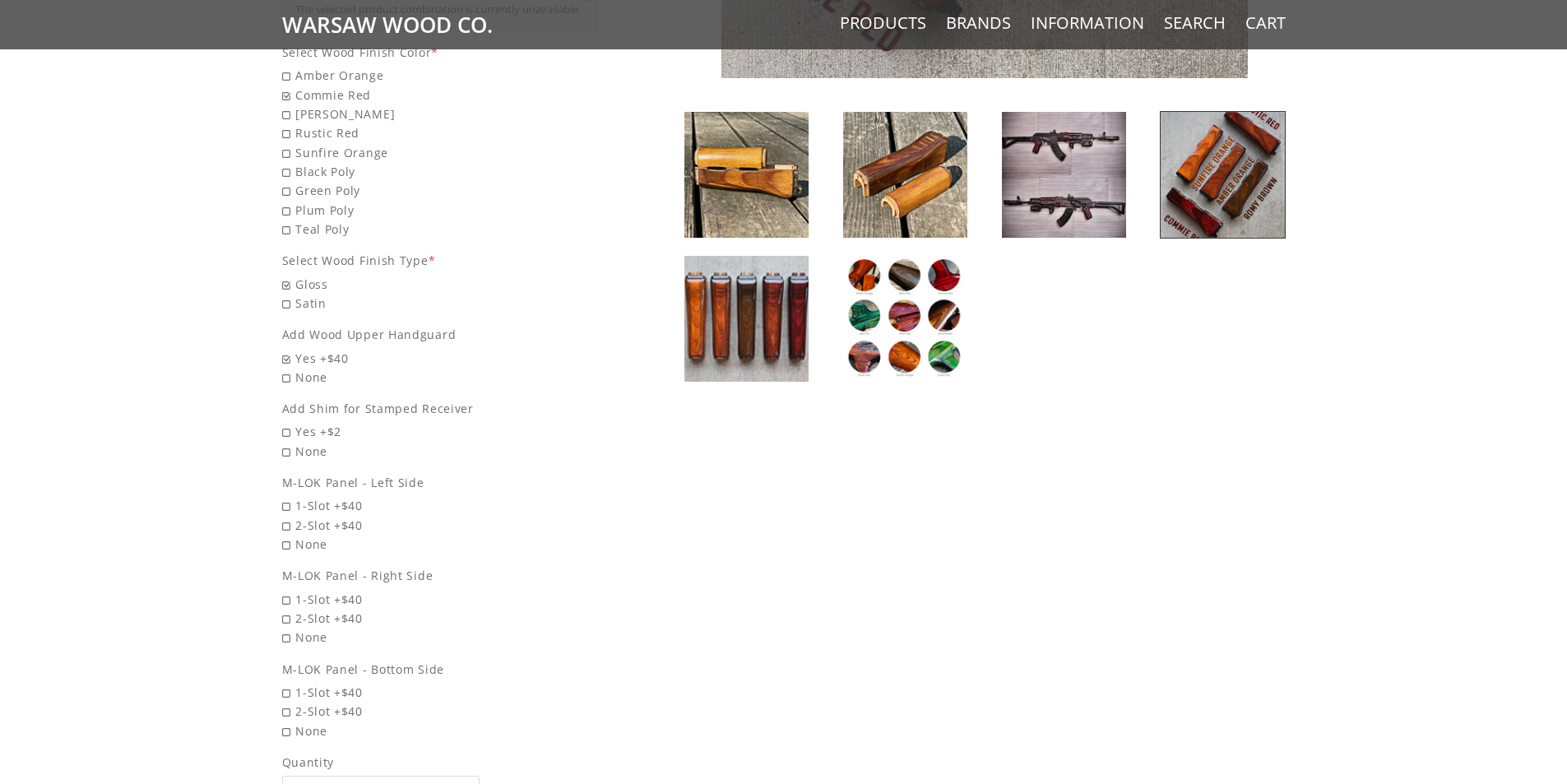
scroll to position [905, 0]
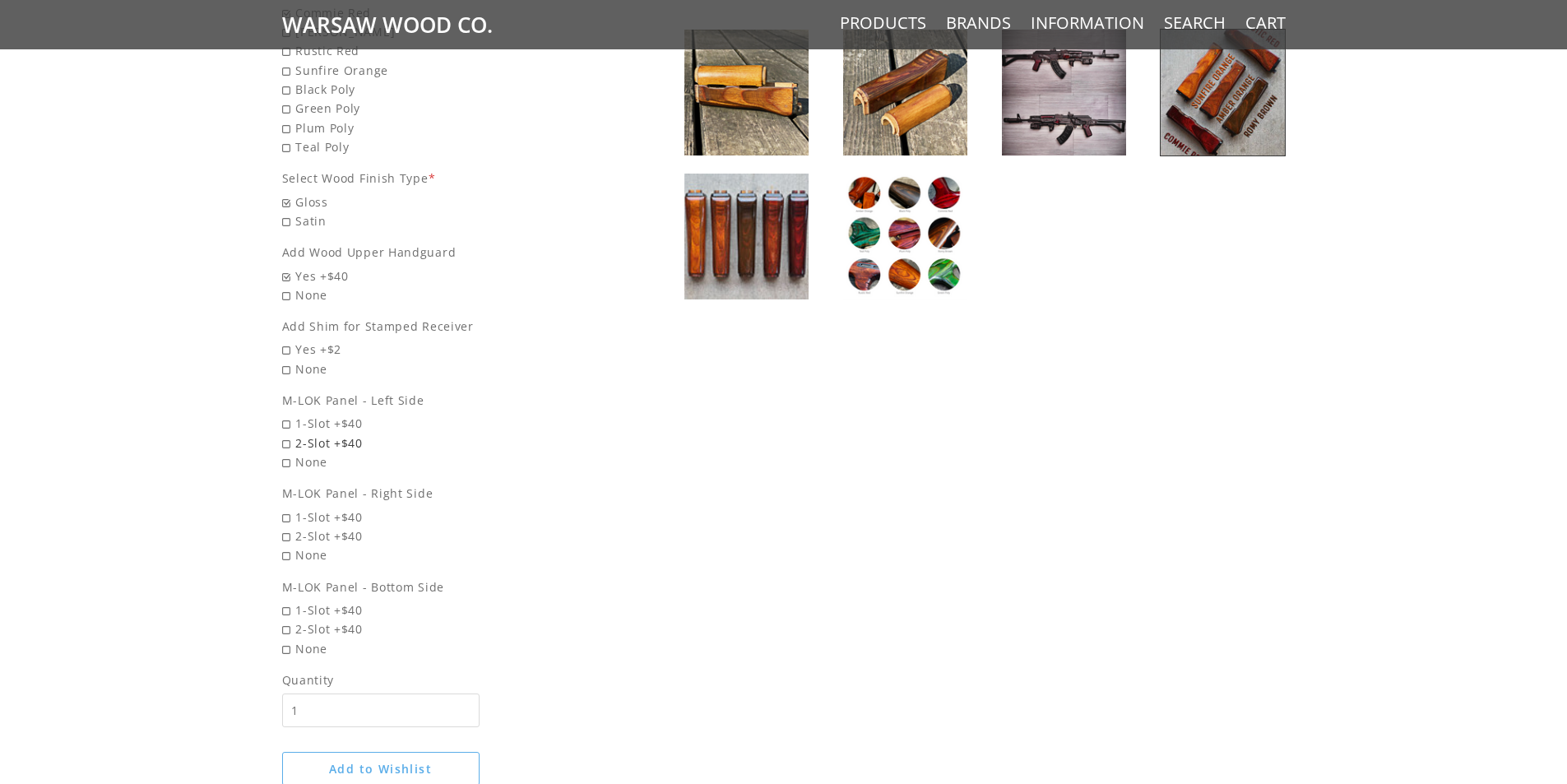
click at [313, 437] on span "2-Slot +$40" at bounding box center [440, 442] width 315 height 19
click at [313, 434] on input "2-Slot +$40" at bounding box center [397, 433] width 230 height 1
radio input "true"
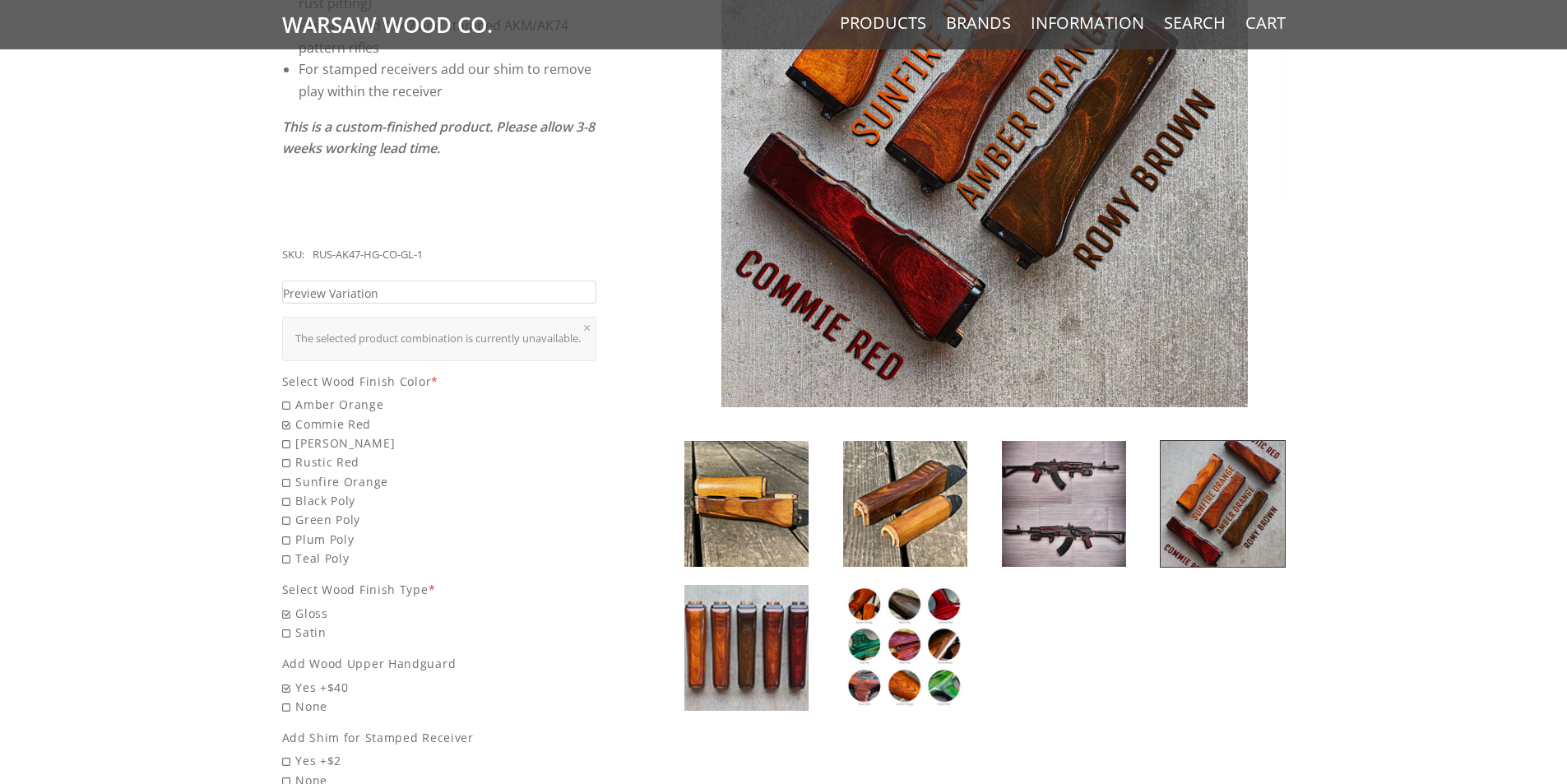
scroll to position [329, 0]
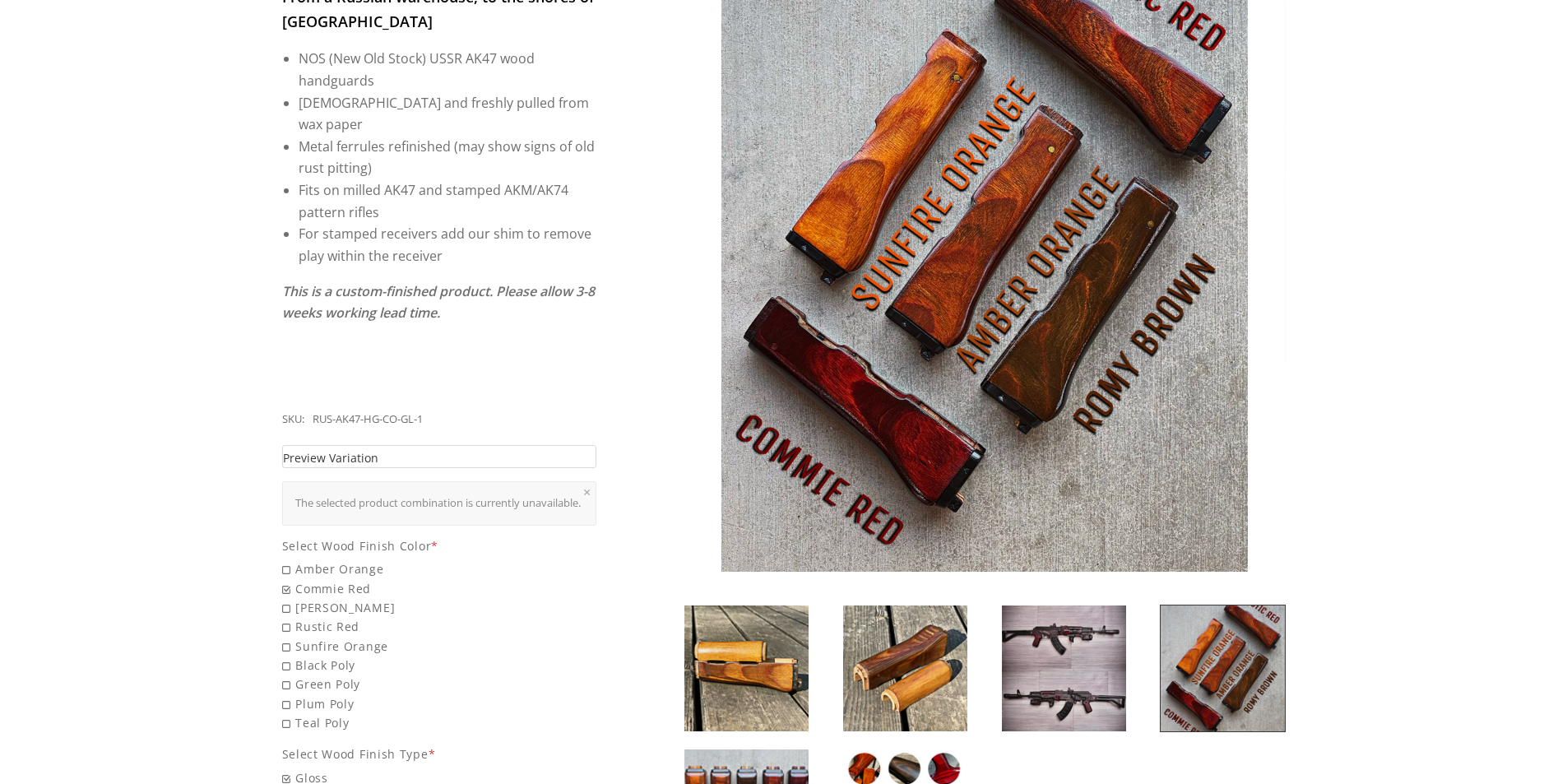
click at [484, 445] on link "Preview Variation" at bounding box center [440, 456] width 315 height 23
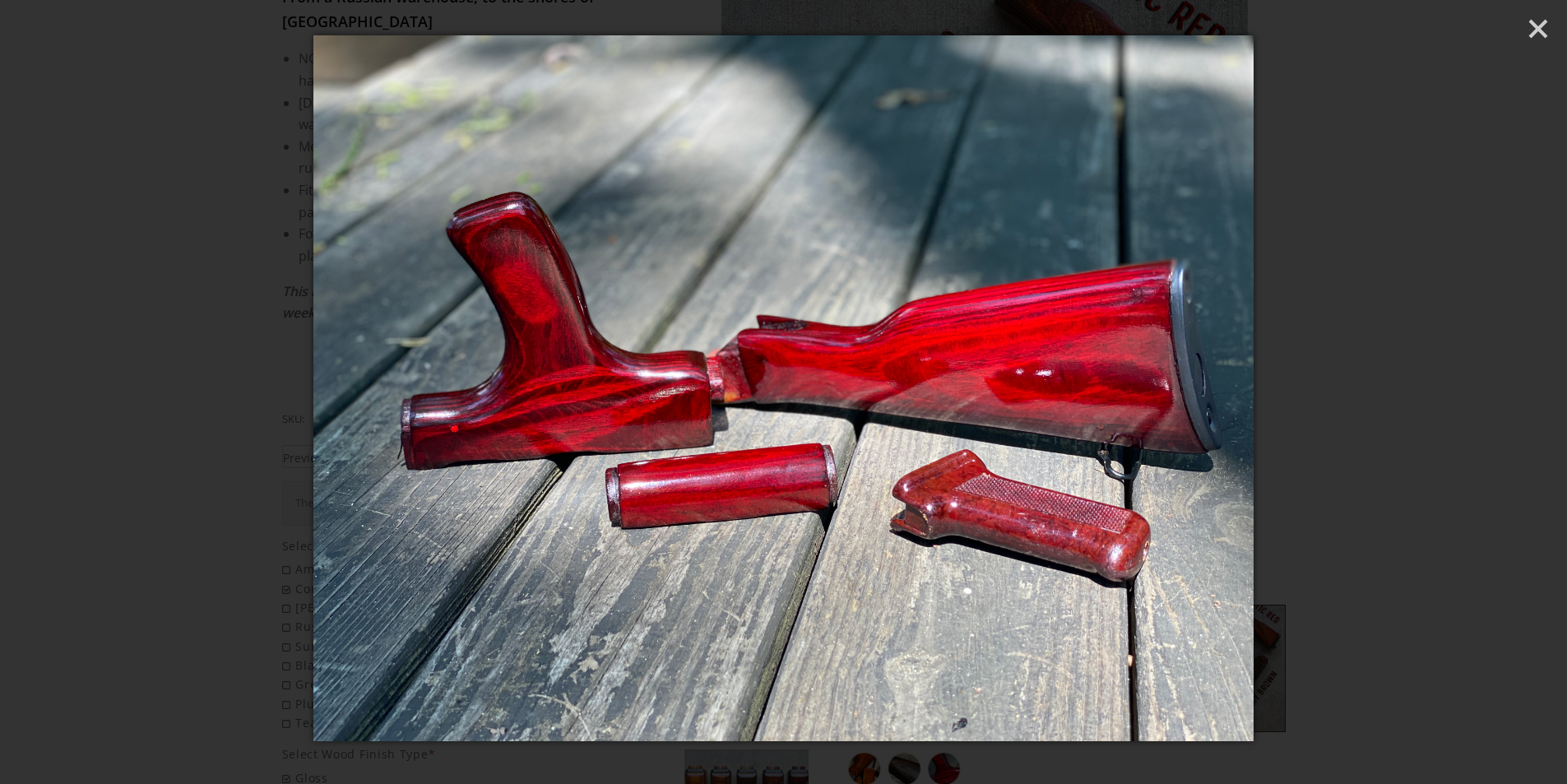
click at [148, 389] on div at bounding box center [784, 392] width 1567 height 784
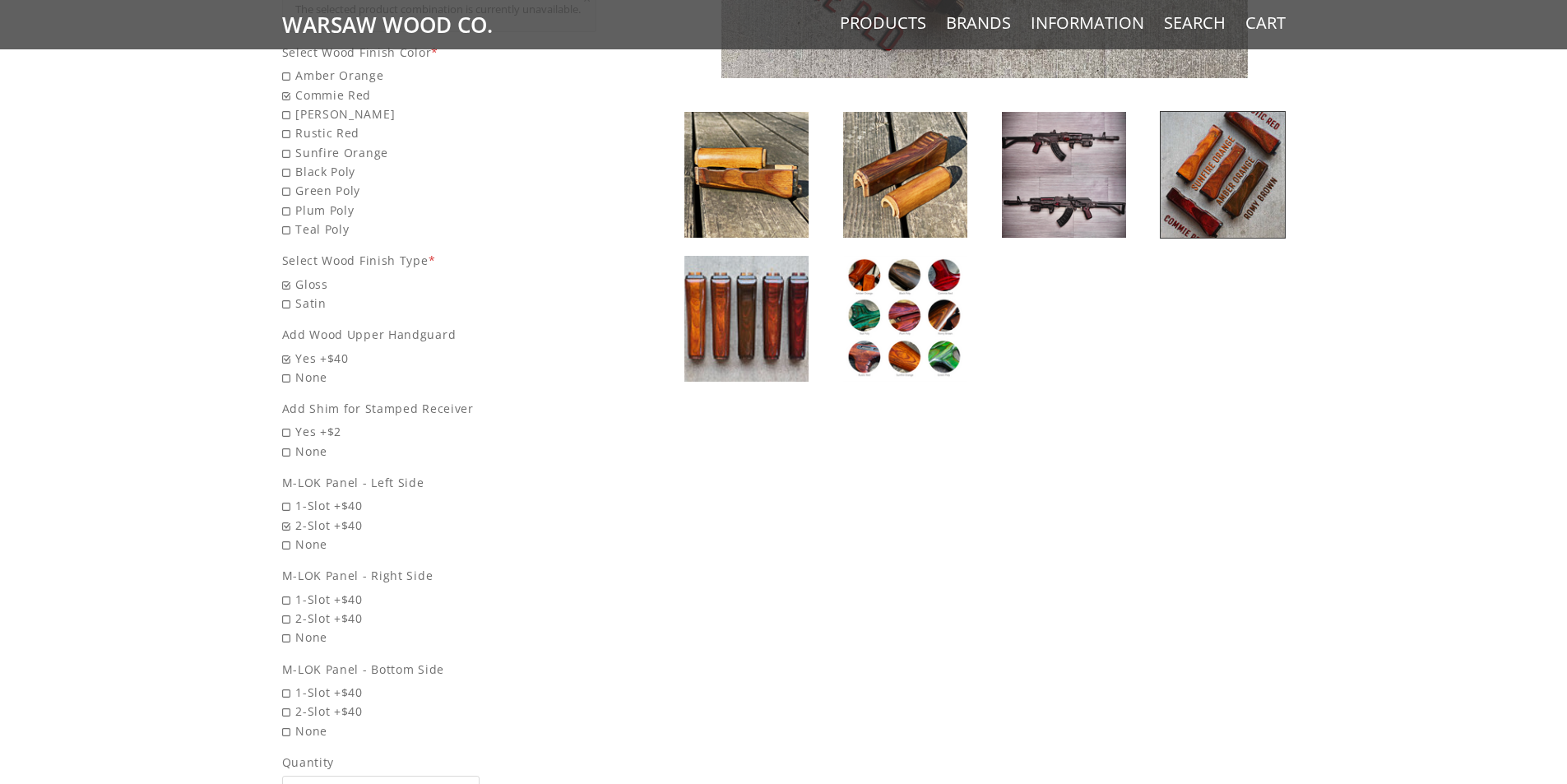
scroll to position [905, 0]
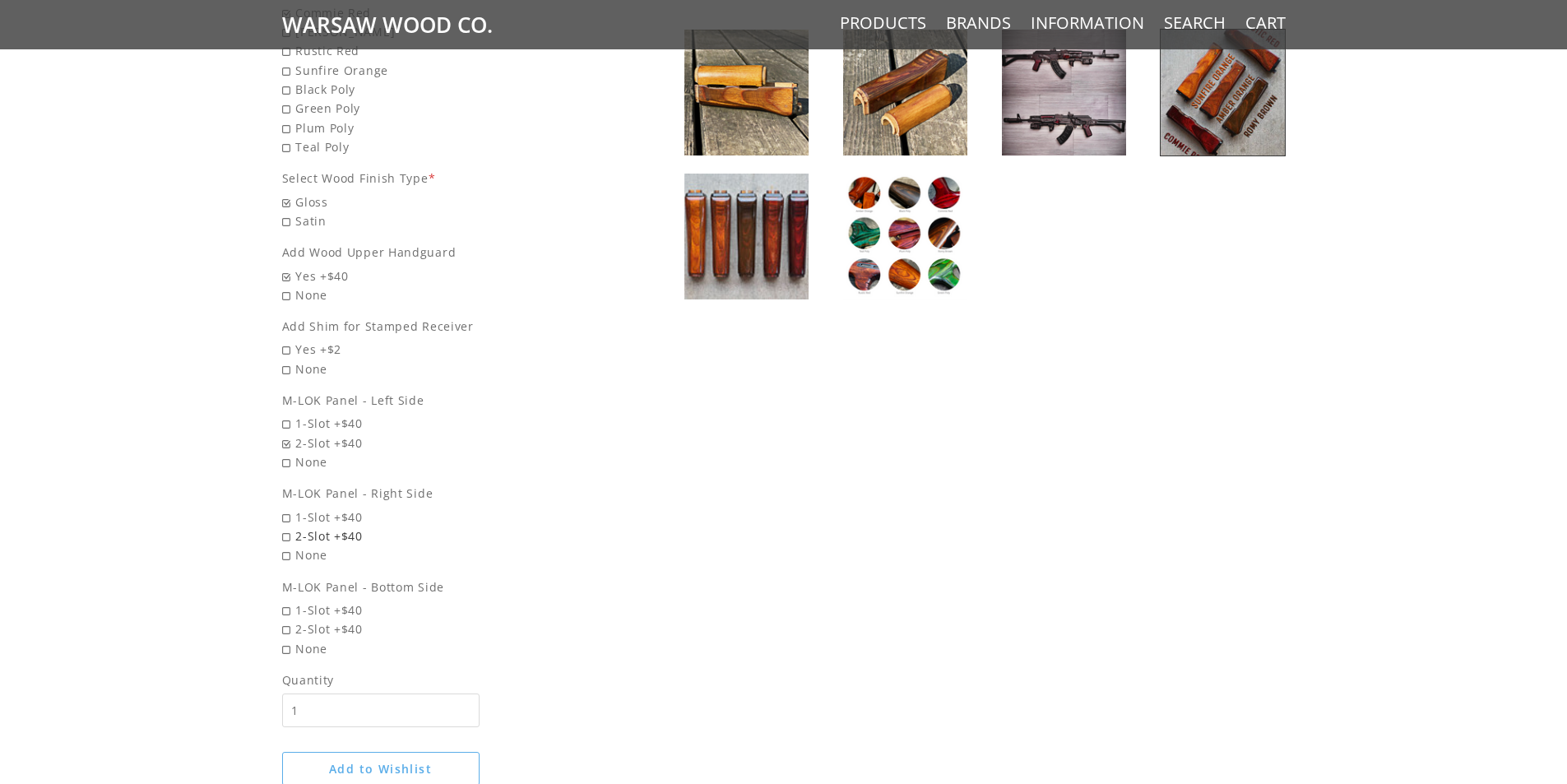
click at [308, 530] on span "2-Slot +$40" at bounding box center [440, 535] width 315 height 19
click at [308, 527] on input "2-Slot +$40" at bounding box center [397, 526] width 230 height 1
radio input "true"
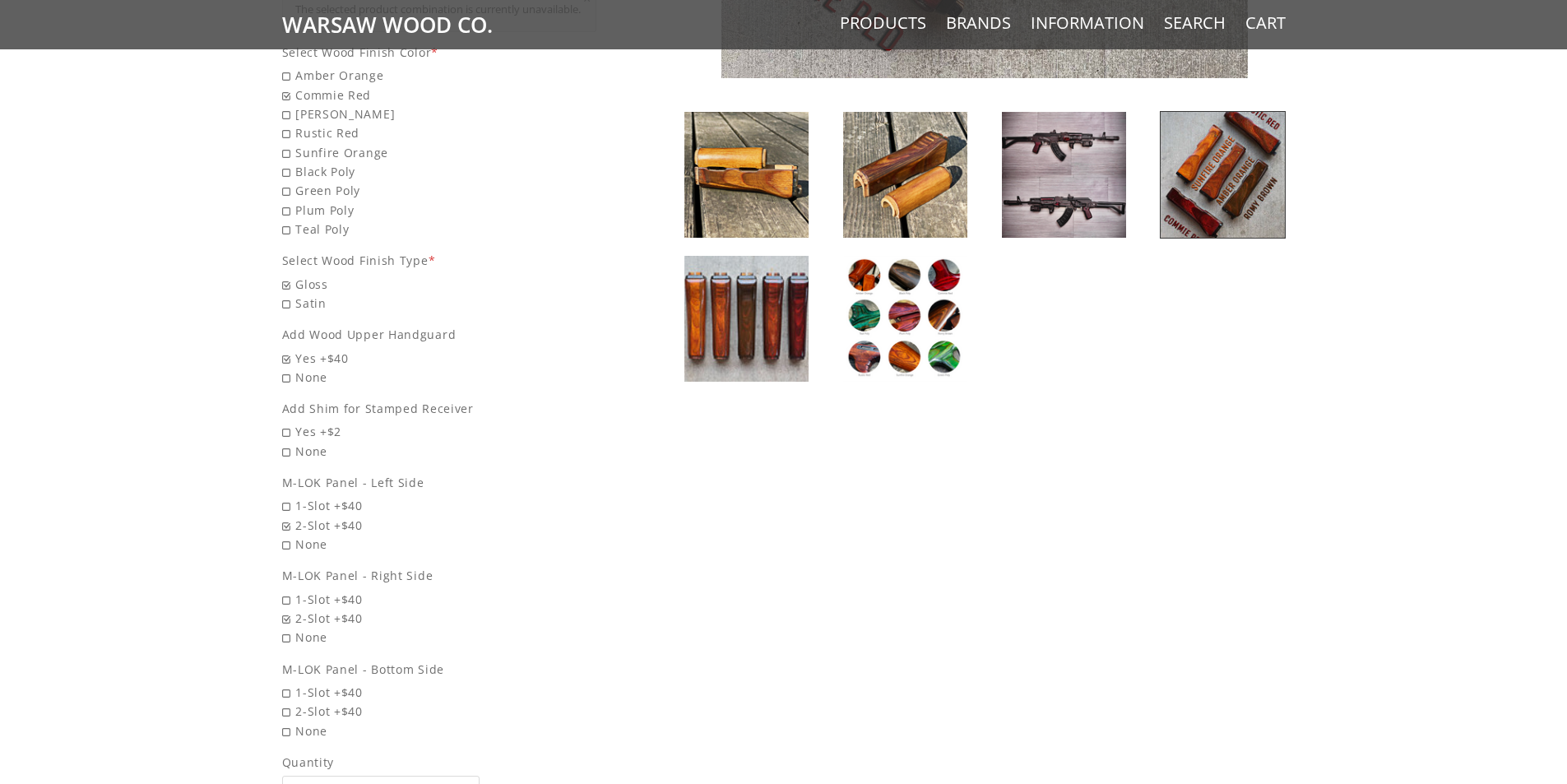
scroll to position [740, 0]
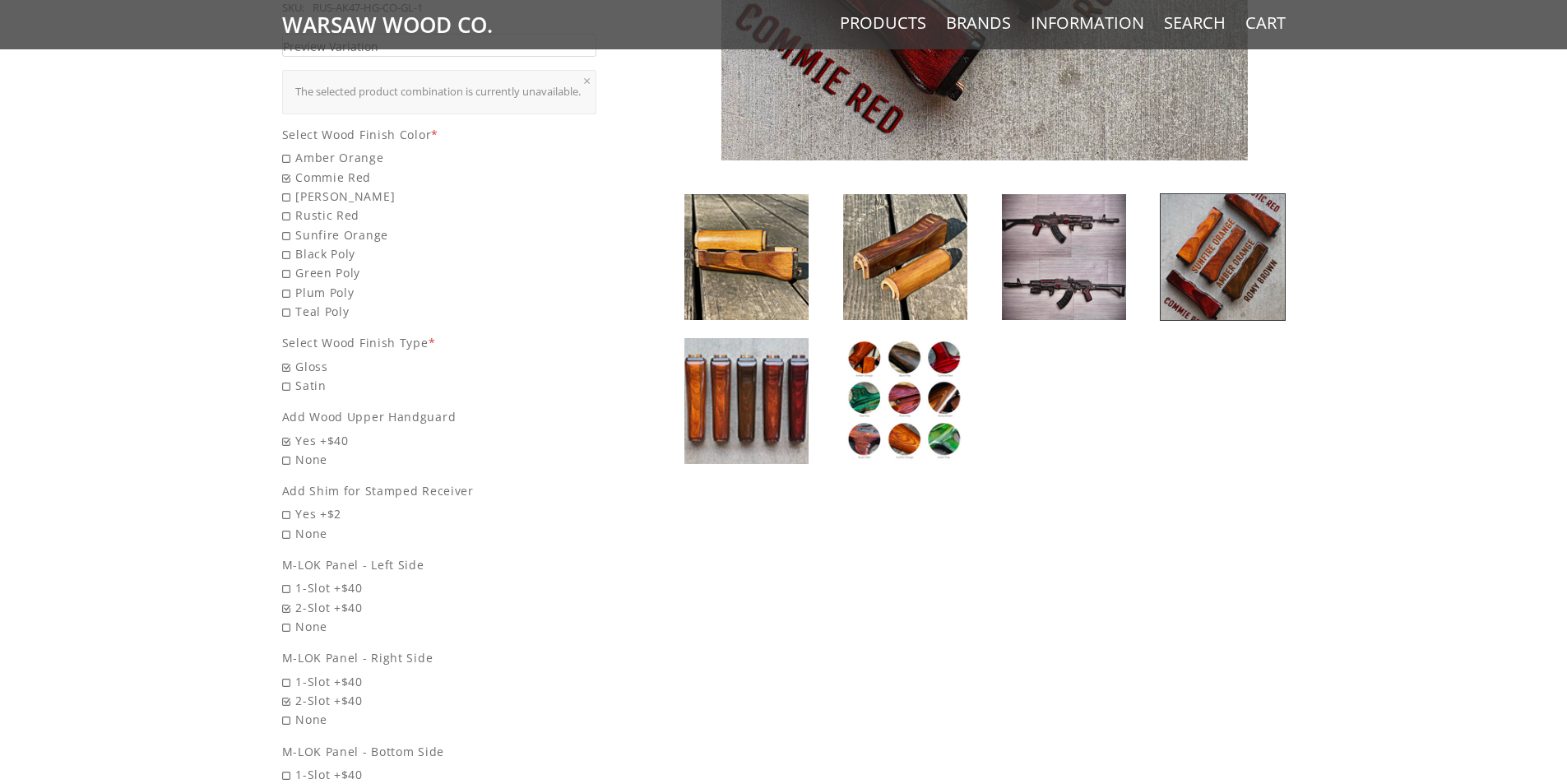
click at [933, 365] on img at bounding box center [905, 401] width 124 height 126
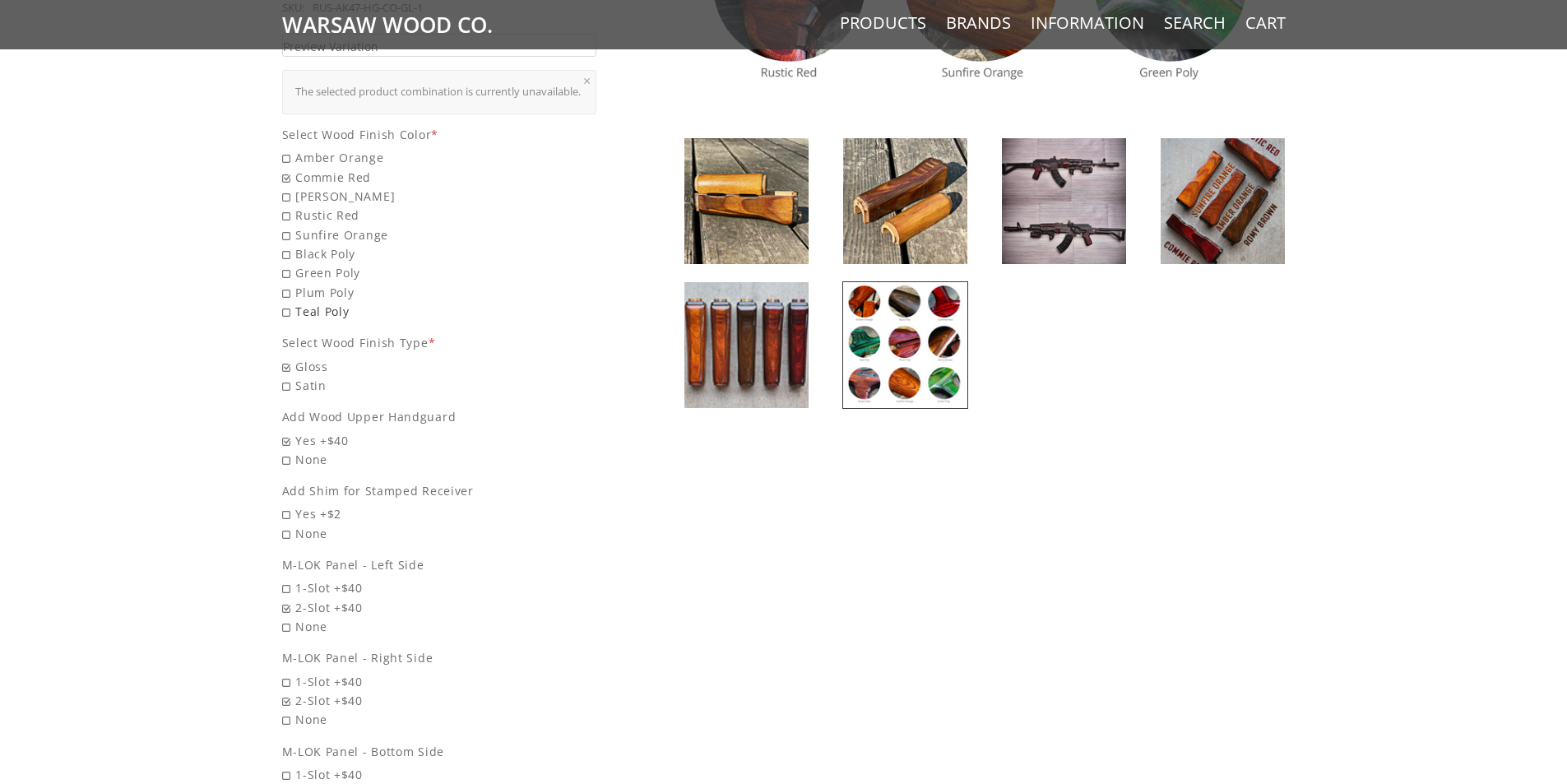
scroll to position [1152, 0]
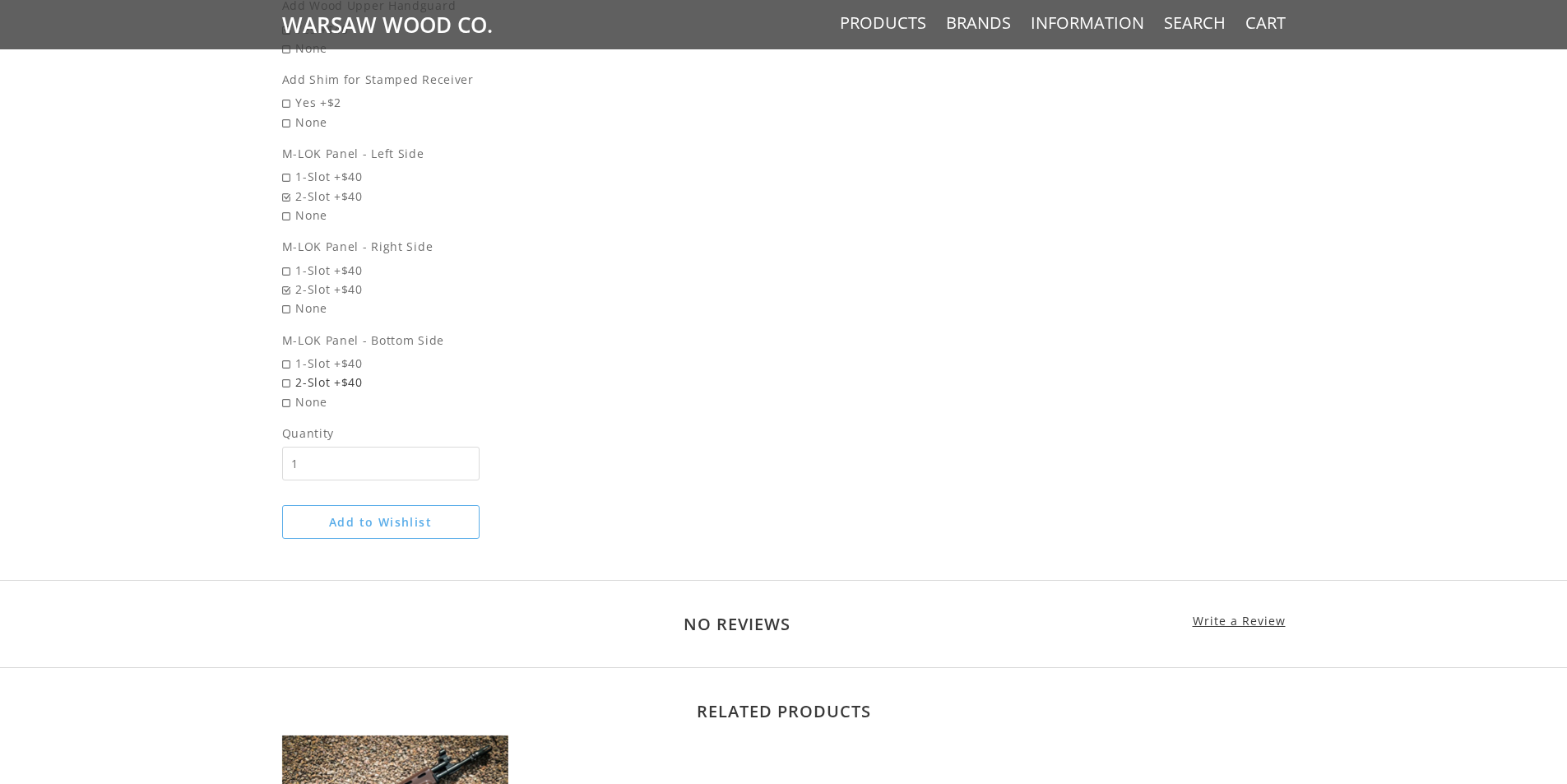
click at [289, 377] on span "2-Slot +$40" at bounding box center [440, 382] width 315 height 19
click at [289, 374] on input "2-Slot +$40" at bounding box center [397, 373] width 230 height 1
radio input "true"
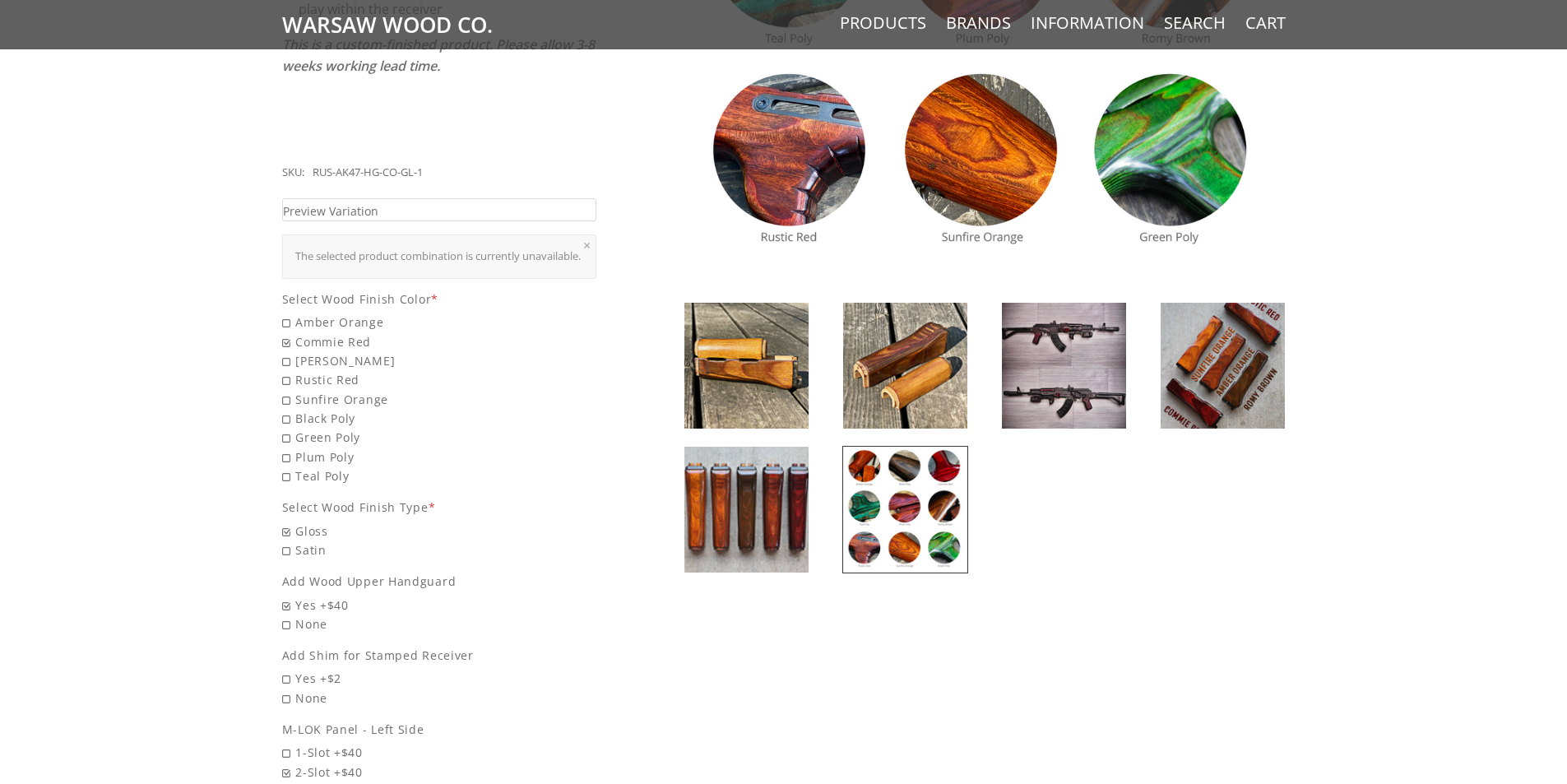
scroll to position [493, 0]
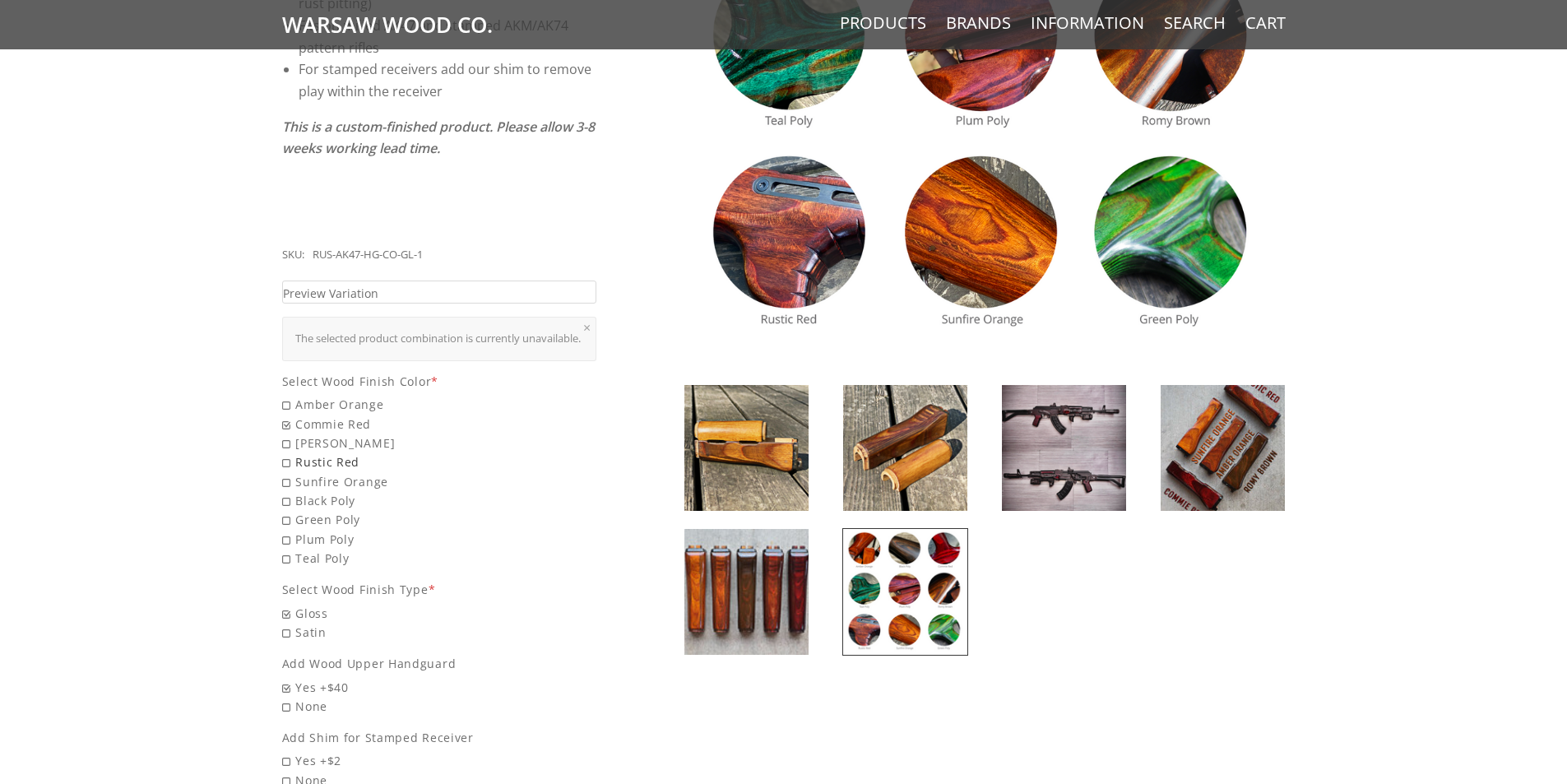
click at [295, 452] on span "Rustic Red" at bounding box center [440, 462] width 315 height 19
click at [295, 452] on input "Rustic Red" at bounding box center [397, 452] width 230 height 1
radio input "true"
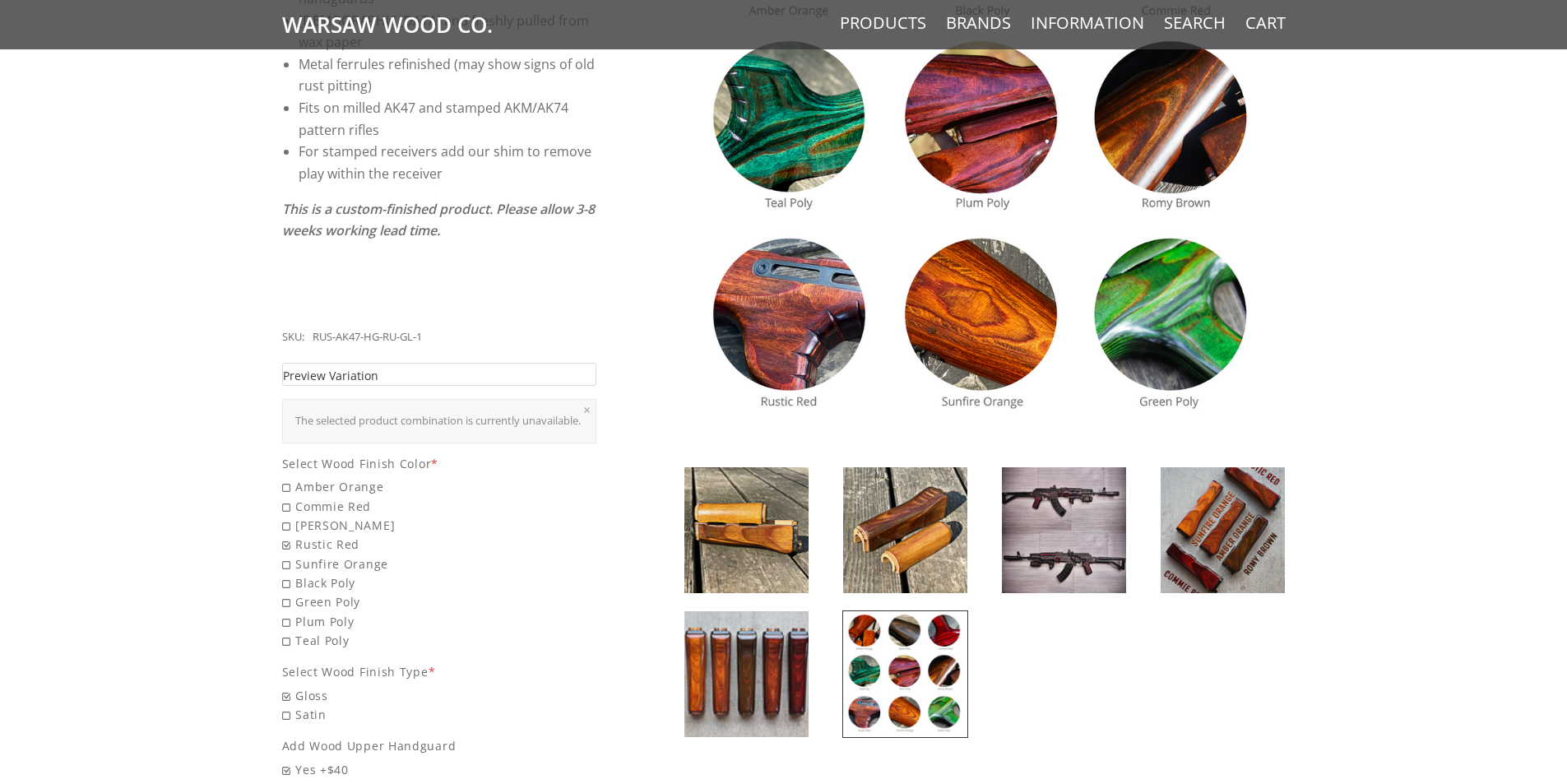
click at [339, 366] on span "Preview Variation" at bounding box center [331, 375] width 96 height 19
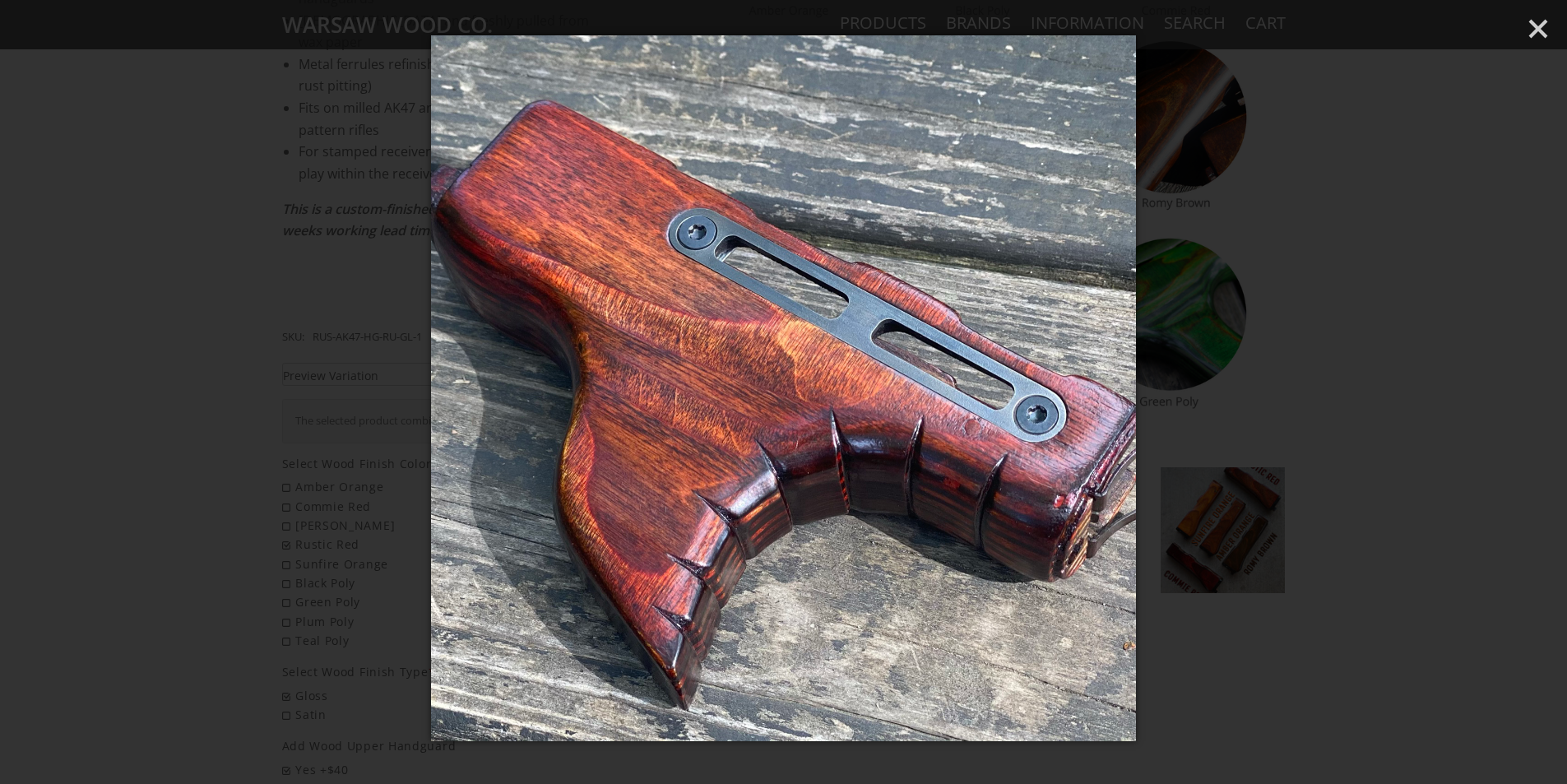
click at [116, 370] on div at bounding box center [784, 392] width 1567 height 784
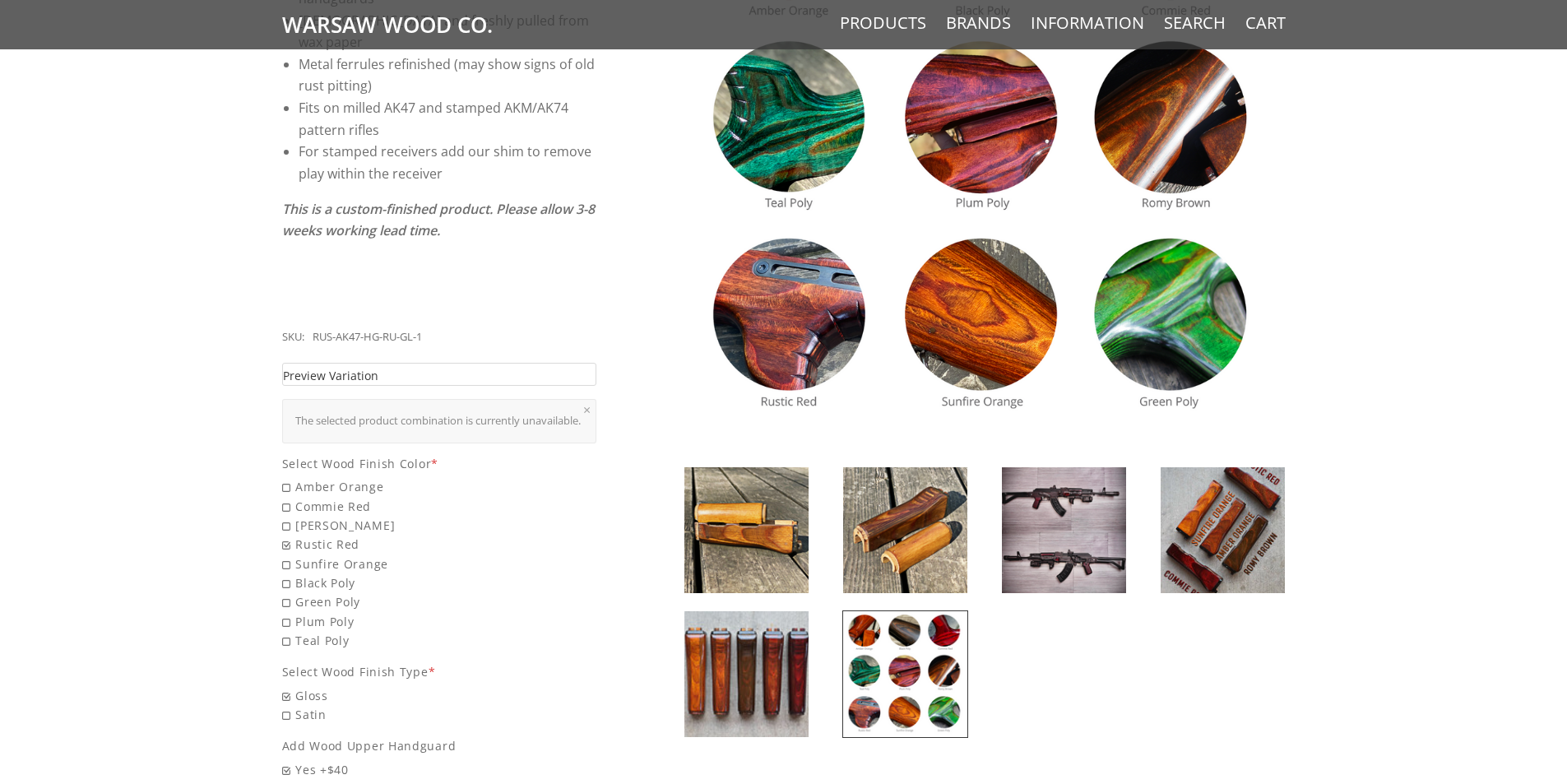
click at [371, 366] on span "Preview Variation" at bounding box center [331, 375] width 96 height 19
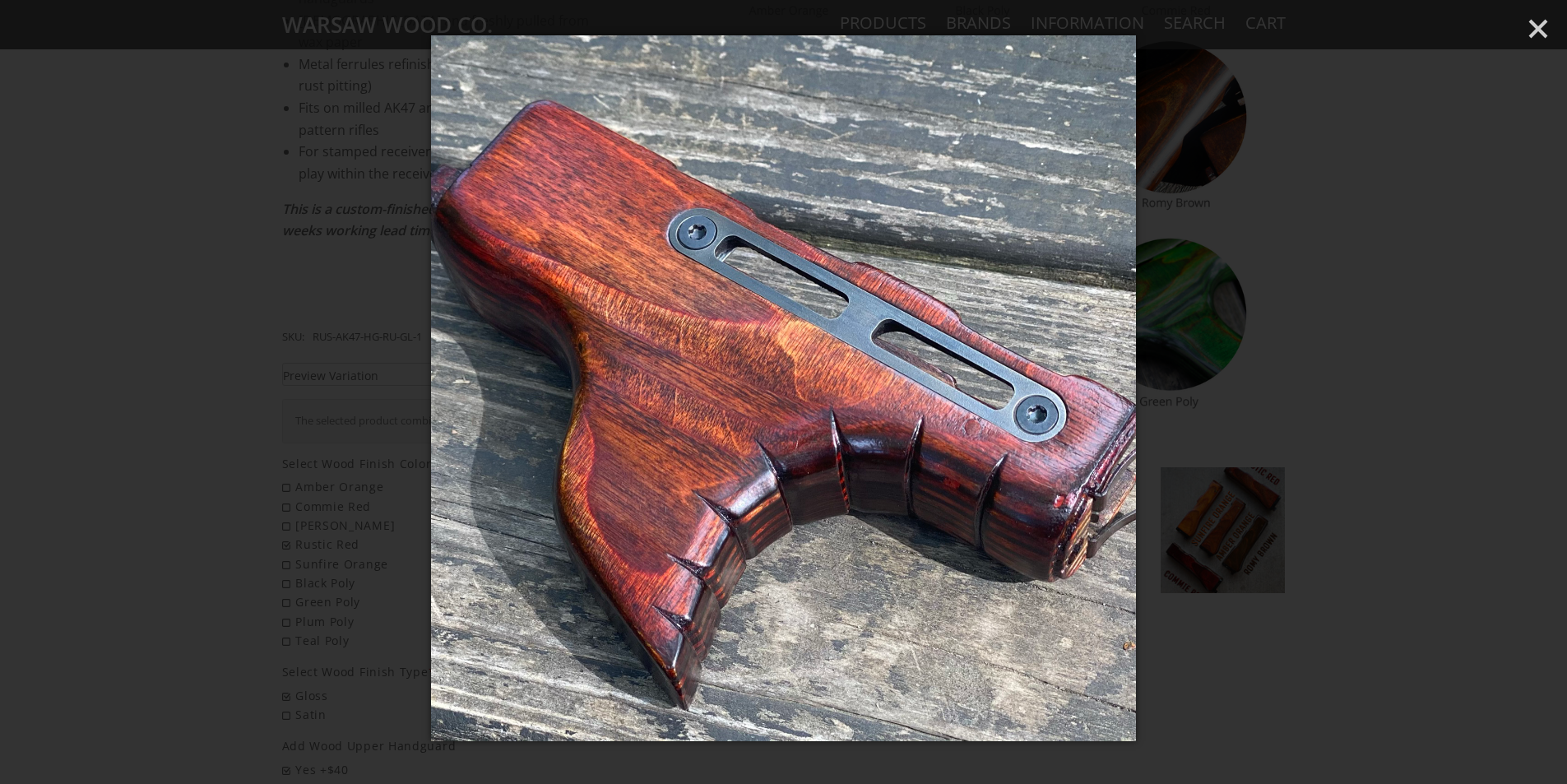
click at [557, 338] on img at bounding box center [784, 388] width 706 height 705
click at [202, 337] on div at bounding box center [784, 392] width 1567 height 784
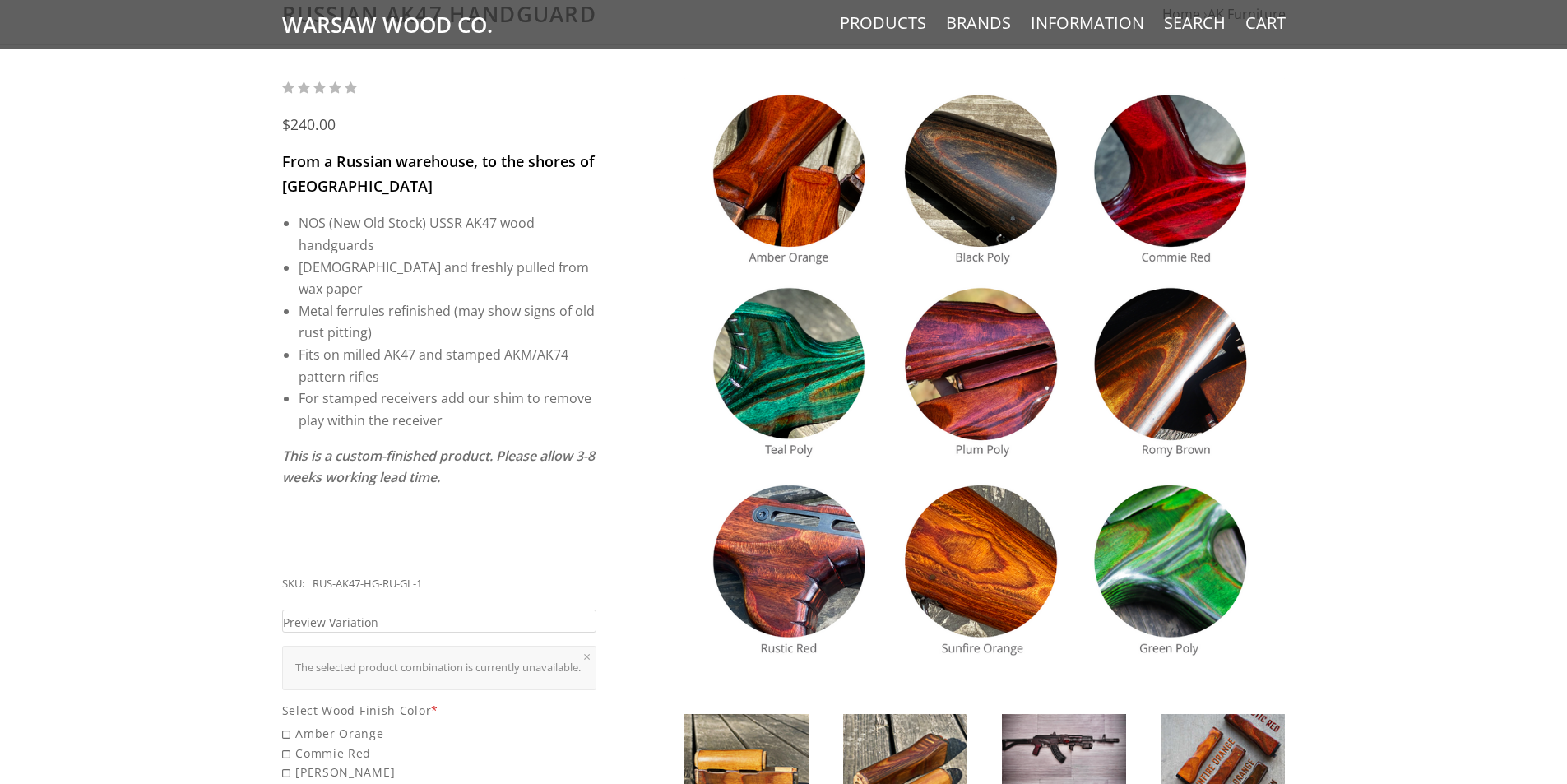
scroll to position [82, 0]
